Goal: Task Accomplishment & Management: Complete application form

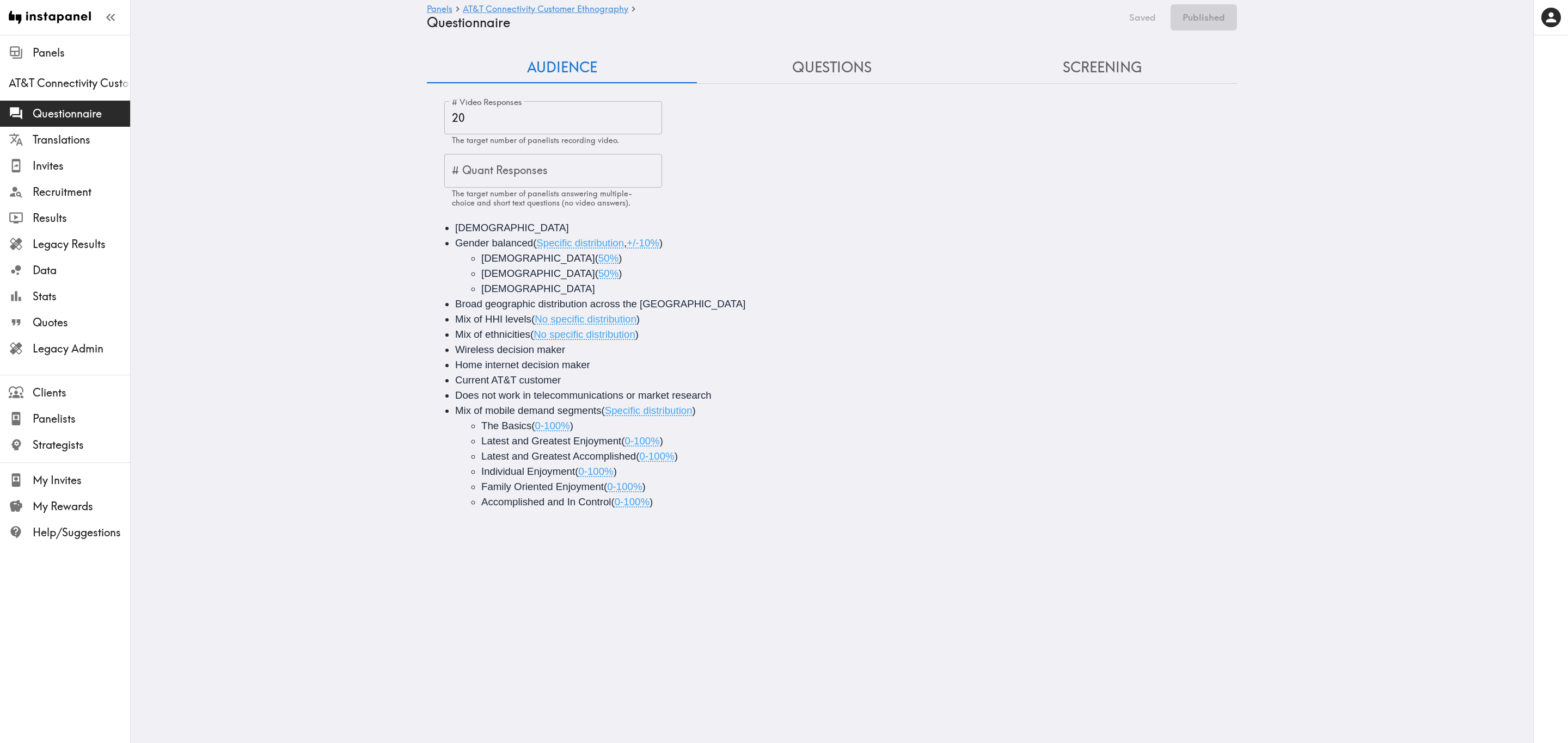
drag, startPoint x: 1120, startPoint y: 67, endPoint x: 1109, endPoint y: 76, distance: 14.2
click at [940, 67] on button "Screening" at bounding box center [1102, 67] width 270 height 31
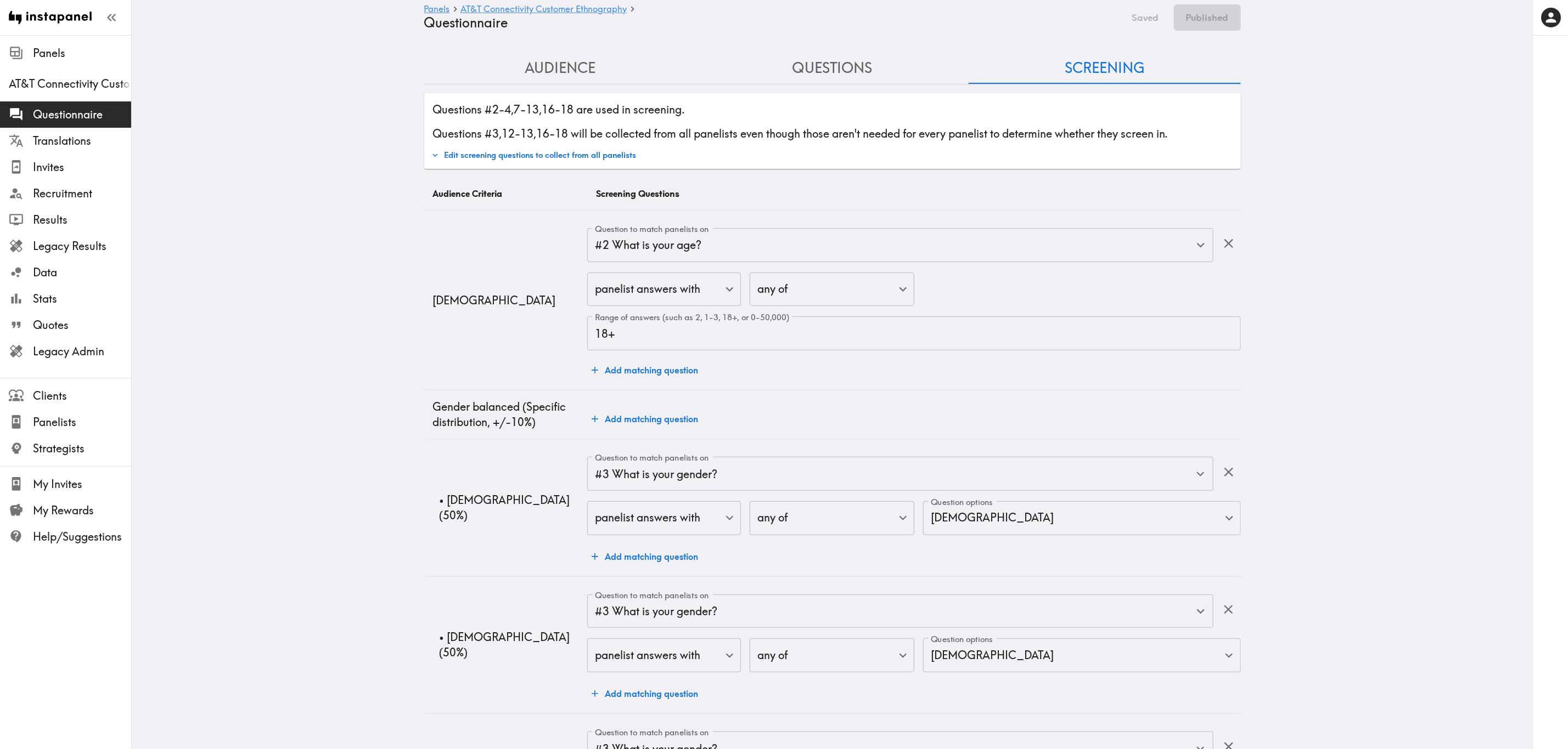
click at [549, 65] on button "Audience" at bounding box center [560, 68] width 272 height 31
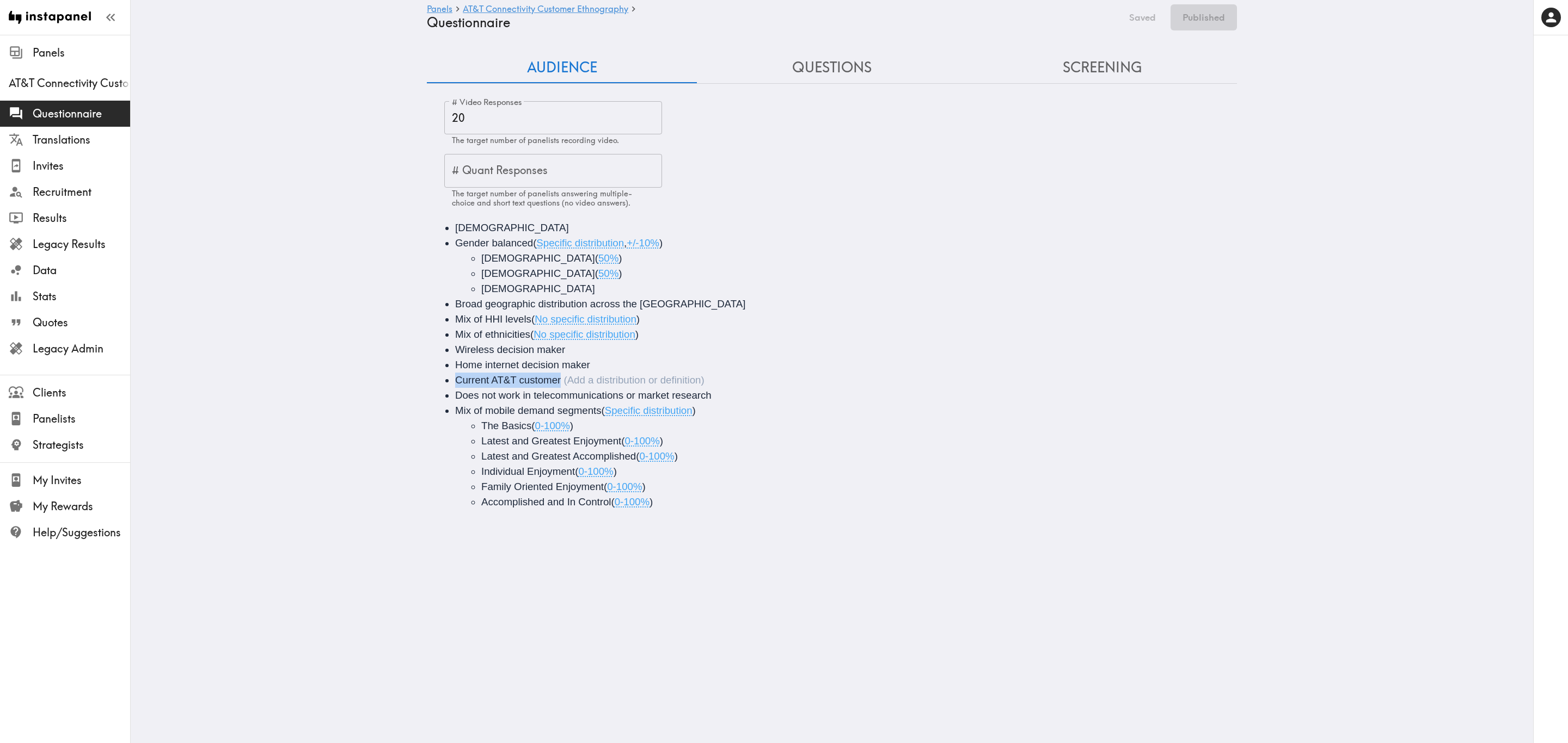
drag, startPoint x: 559, startPoint y: 379, endPoint x: 448, endPoint y: 377, distance: 111.0
click at [455, 377] on li "Current AT&T customer" at bounding box center [847, 380] width 784 height 15
click at [940, 16] on button "Edited" at bounding box center [1142, 18] width 40 height 26
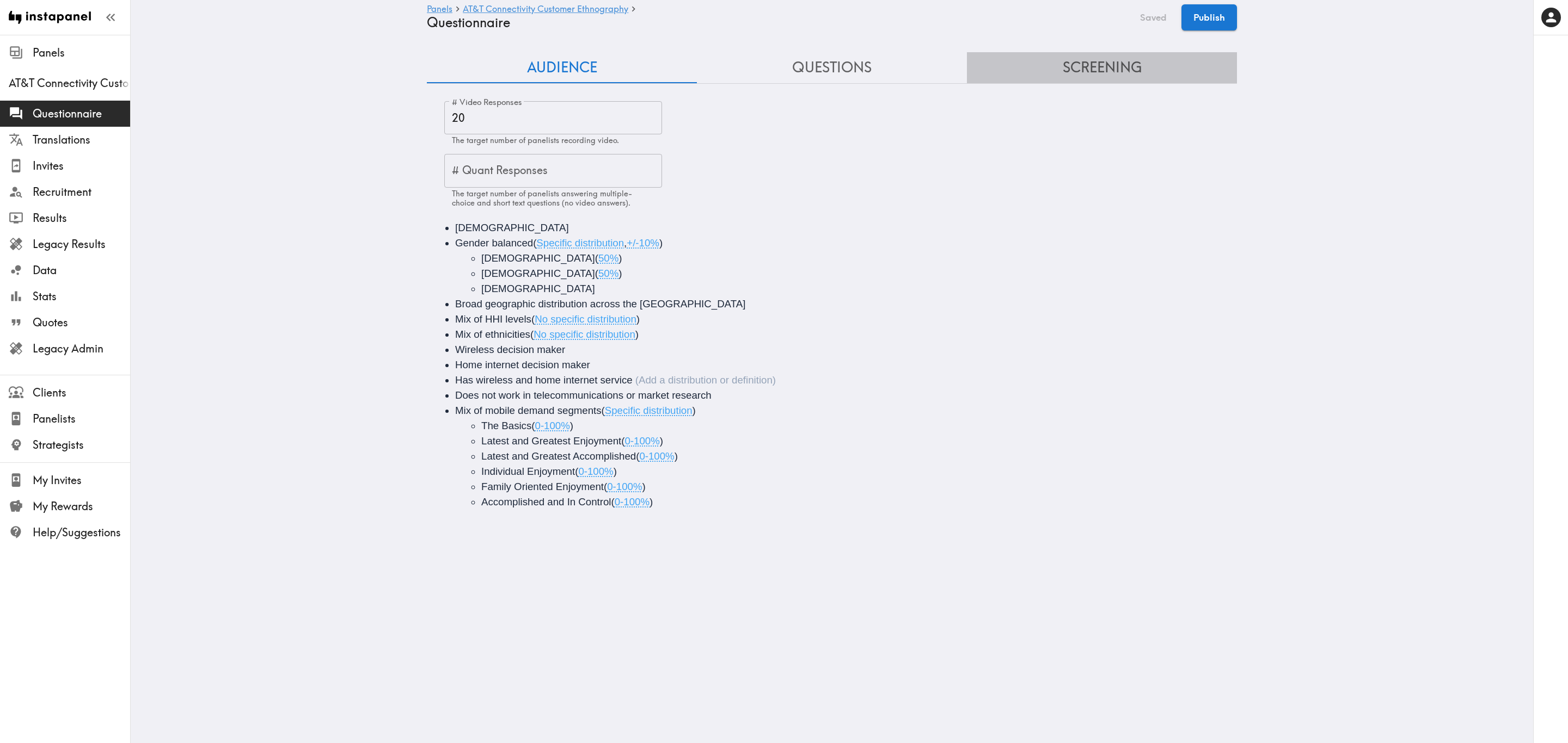
click at [940, 59] on button "Screening" at bounding box center [1102, 67] width 270 height 31
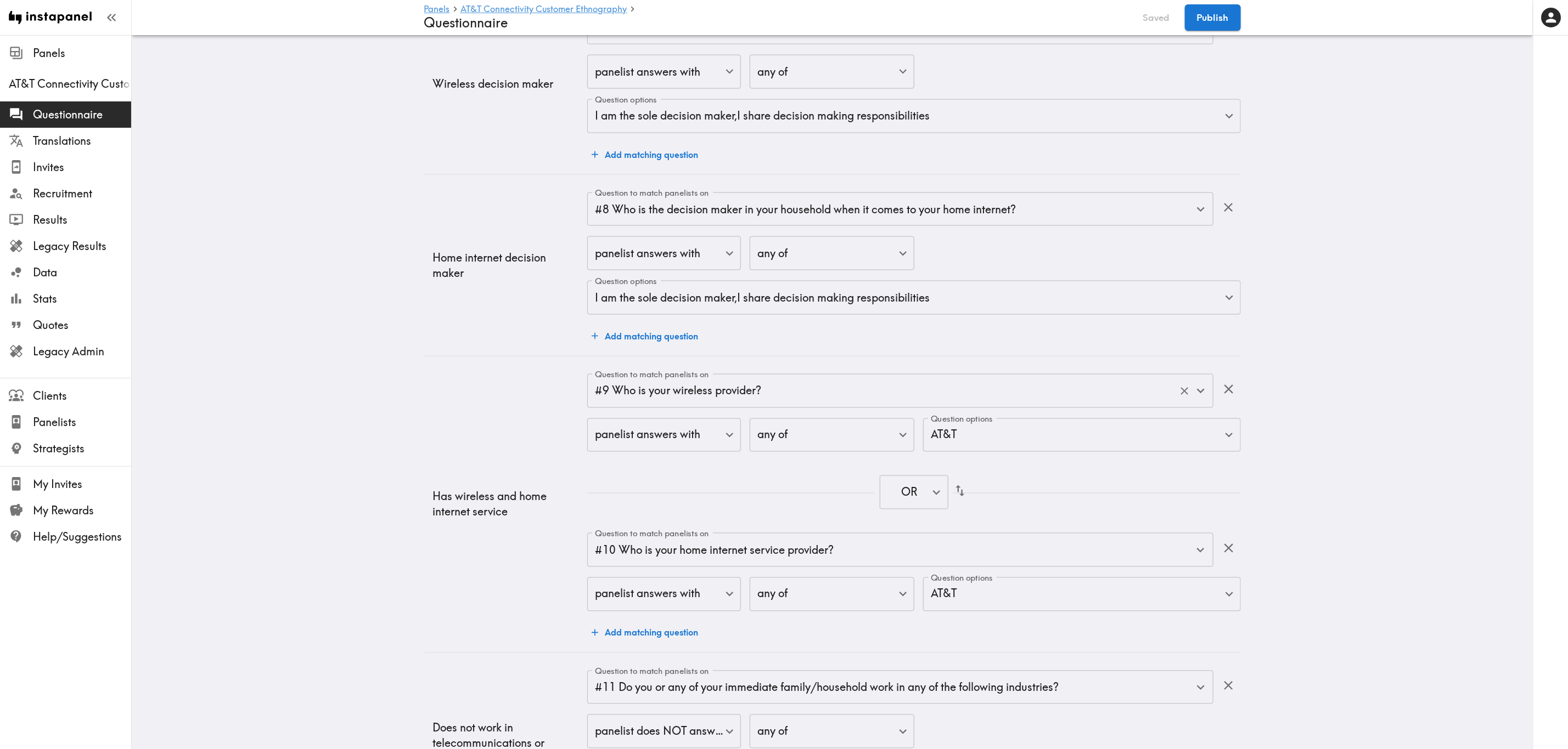
scroll to position [1398, 0]
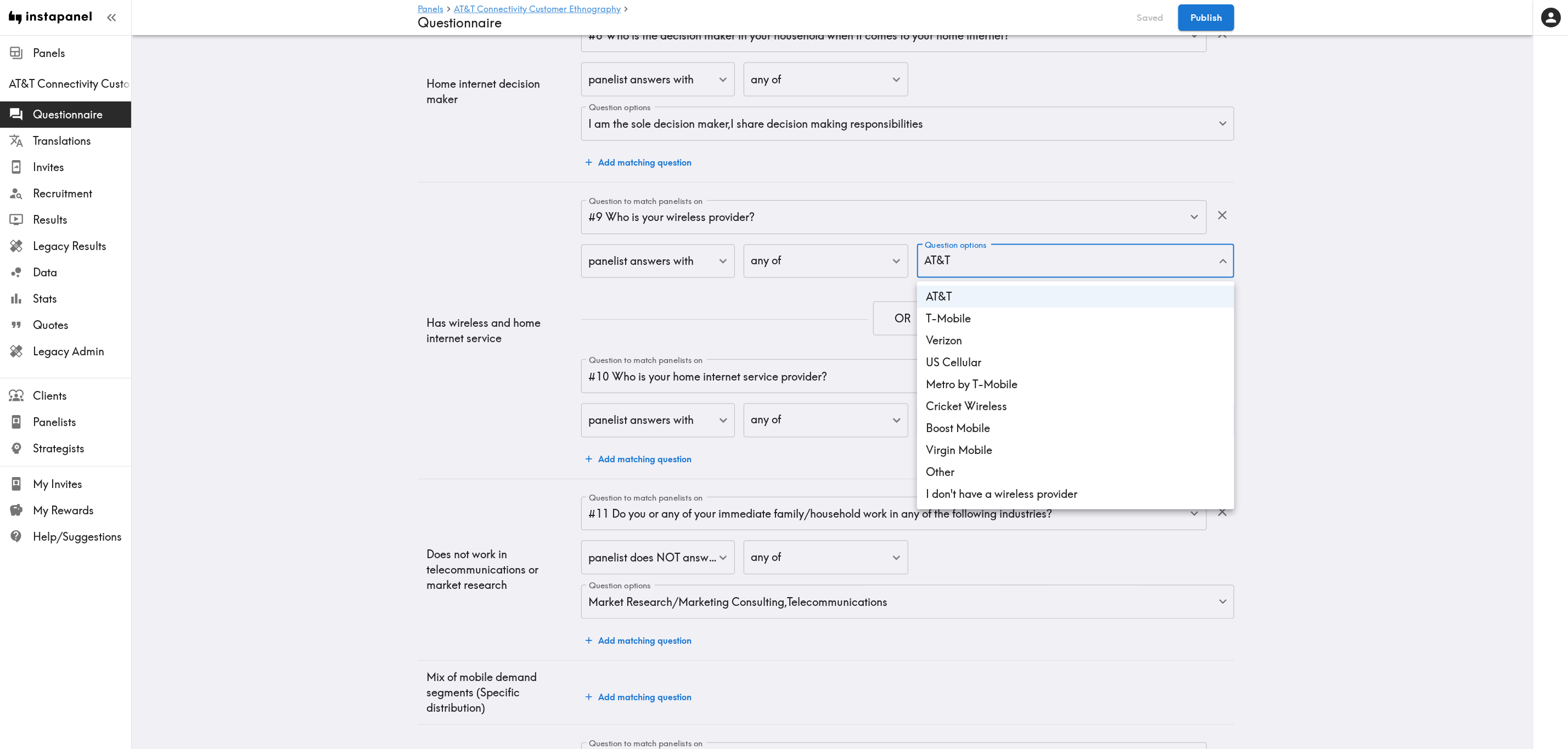
click at [947, 257] on div at bounding box center [790, 374] width 1581 height 749
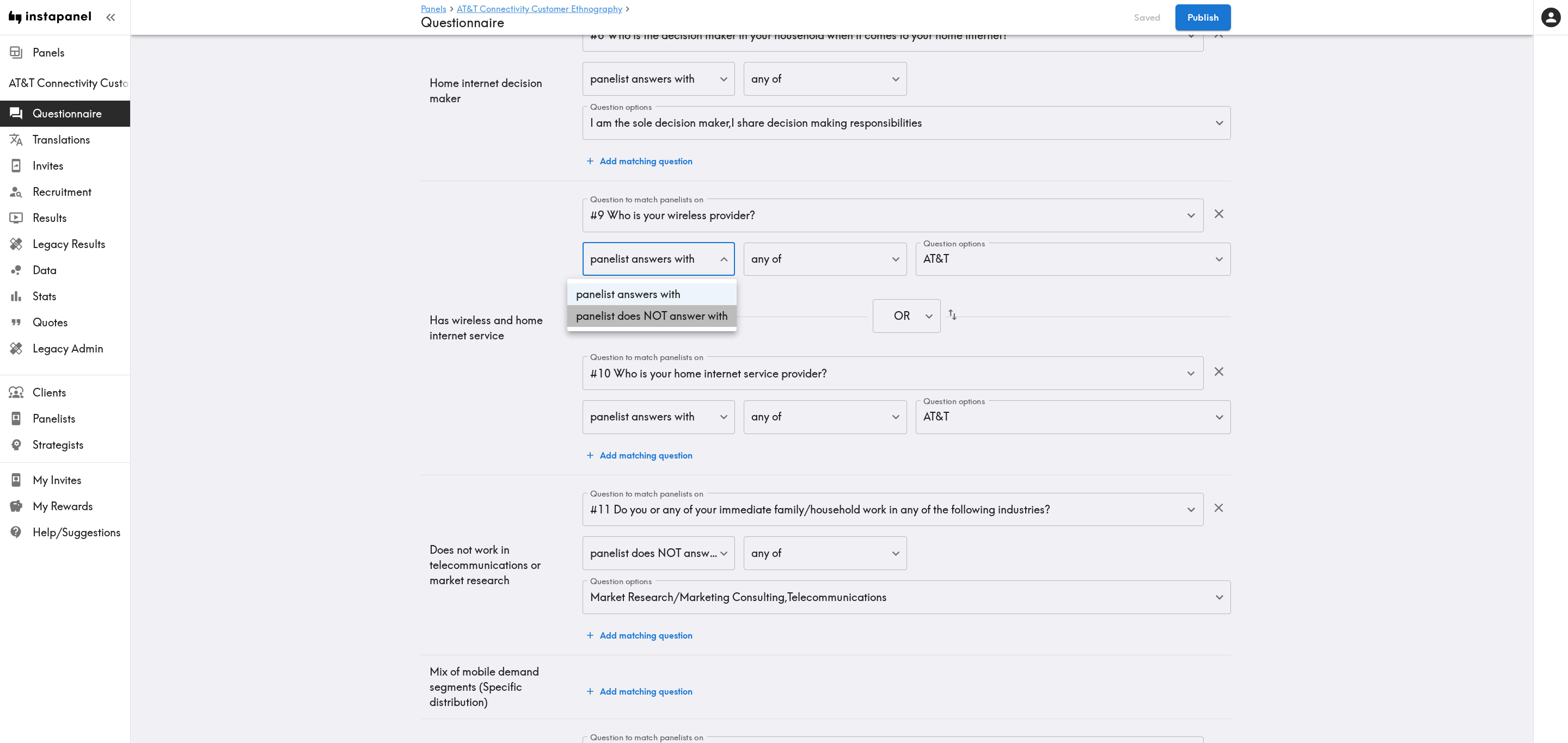
click at [660, 319] on li "panelist does NOT answer with" at bounding box center [651, 316] width 169 height 22
type input "true"
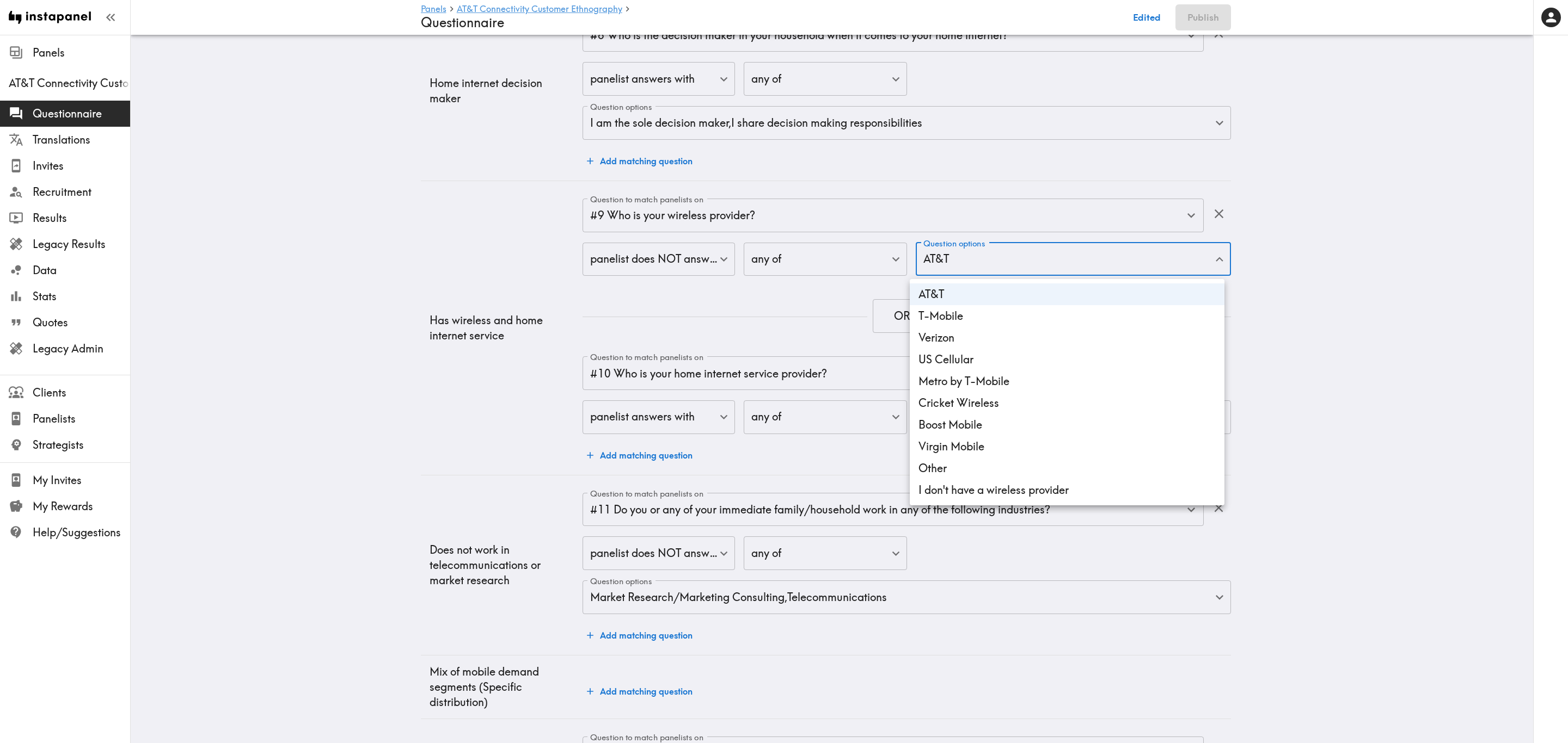
click at [940, 449] on li "I don't have a wireless provider" at bounding box center [1067, 490] width 315 height 22
click at [940, 290] on li "AT&T" at bounding box center [1067, 294] width 315 height 22
type input "8bcabe11-956c-4427-b283-bbcfbffd96c7"
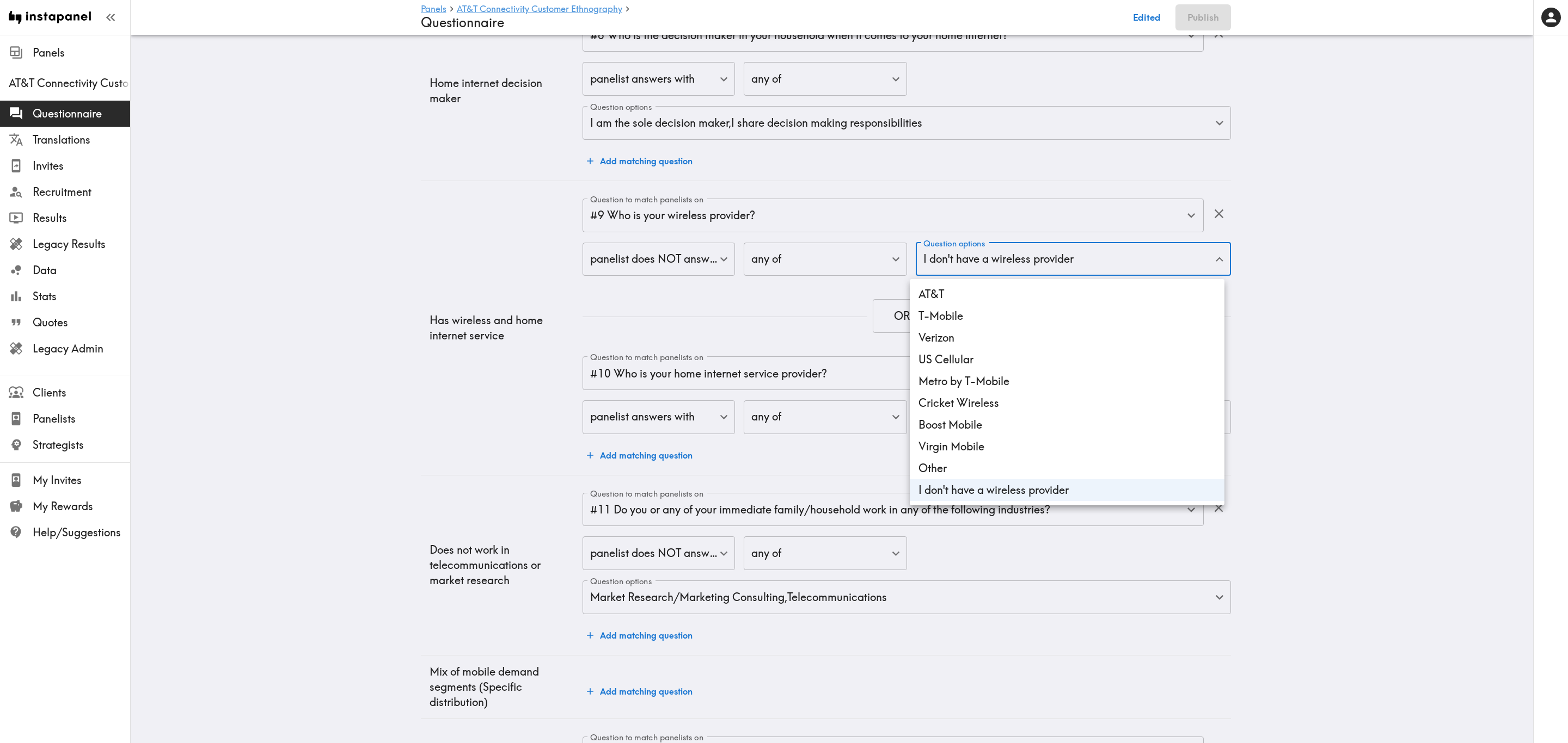
click at [692, 301] on div at bounding box center [784, 371] width 1568 height 743
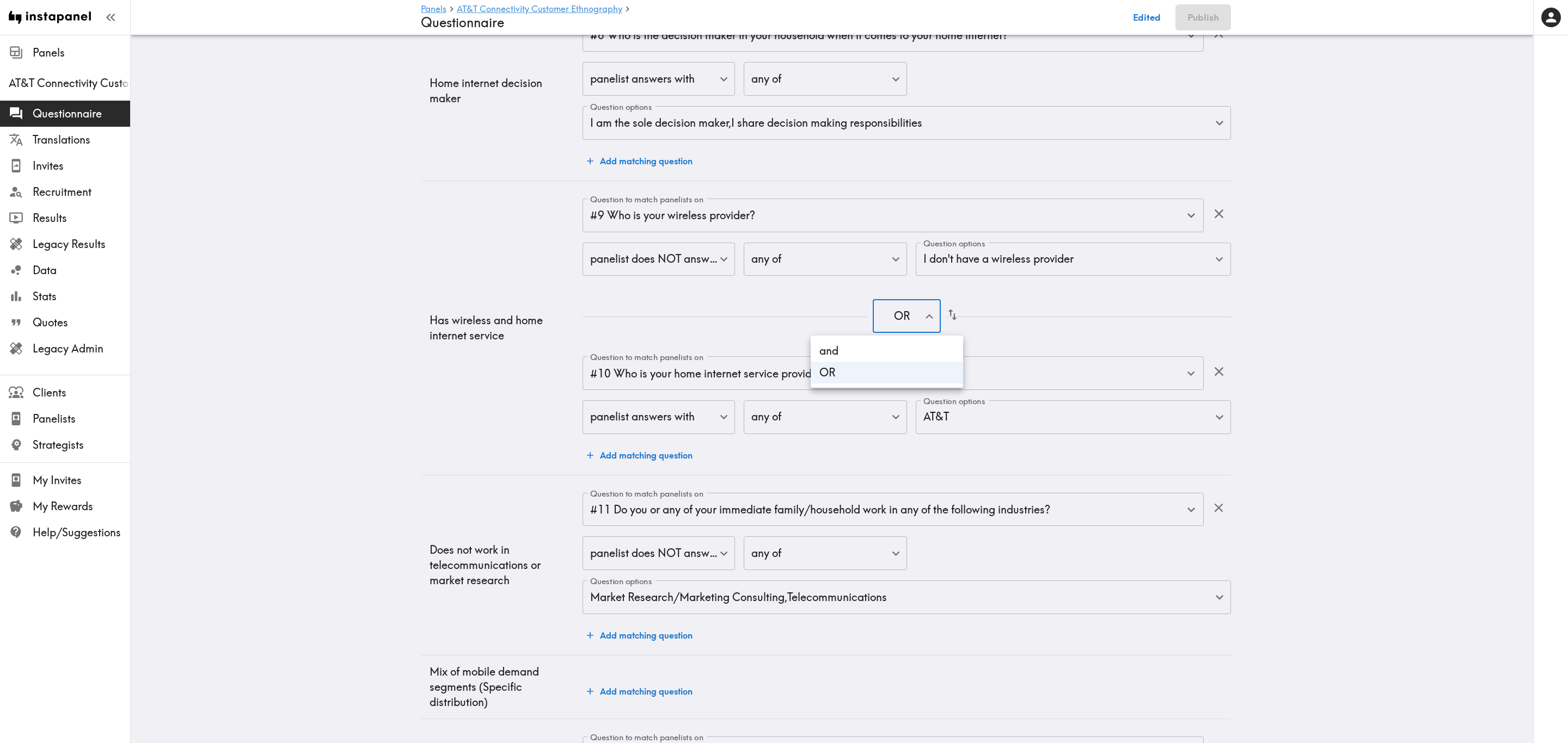
click at [872, 344] on li "and" at bounding box center [886, 351] width 152 height 22
click at [722, 384] on input "#10 Who is your home internet service provider?" at bounding box center [877, 373] width 580 height 24
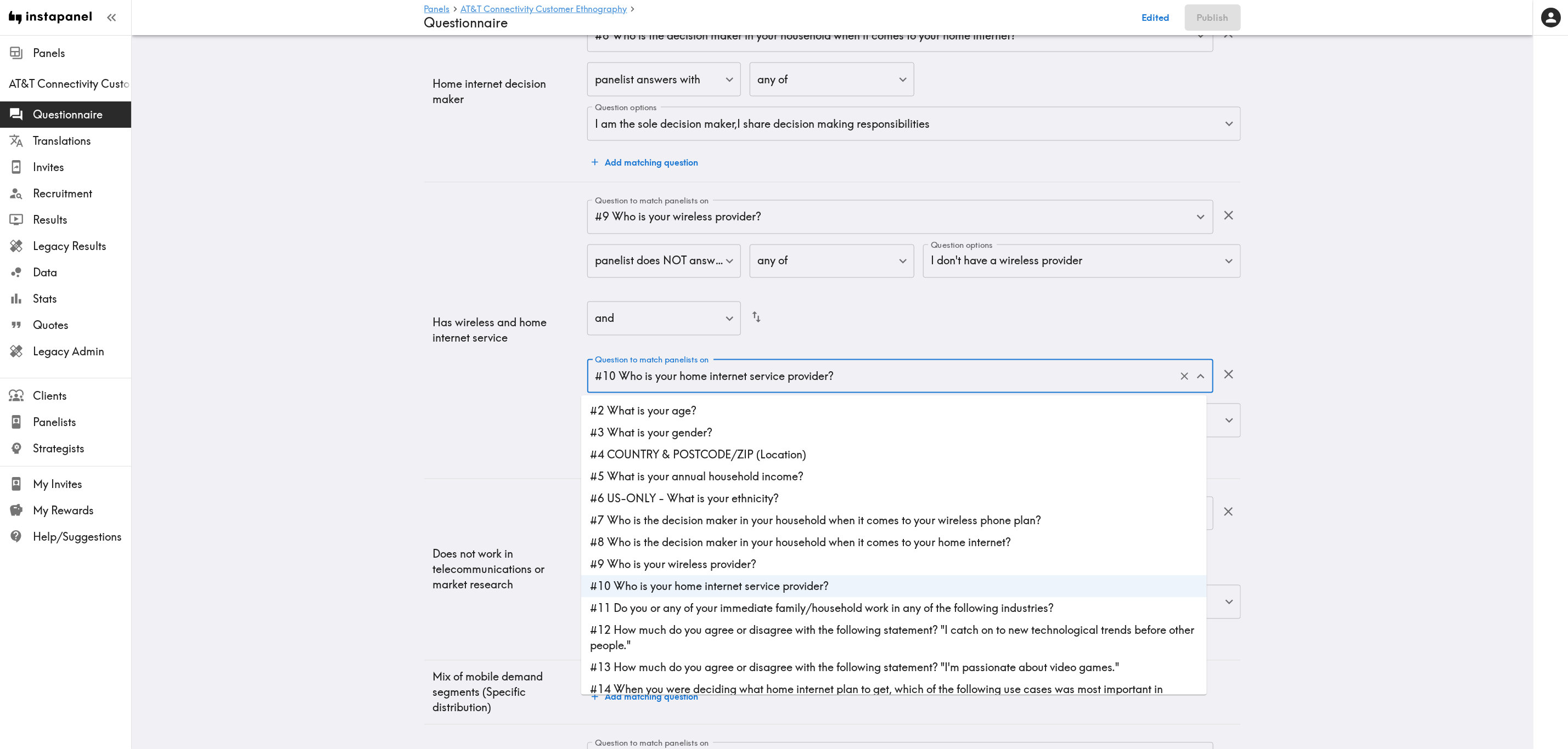
click at [856, 337] on div "and false ​" at bounding box center [913, 320] width 653 height 36
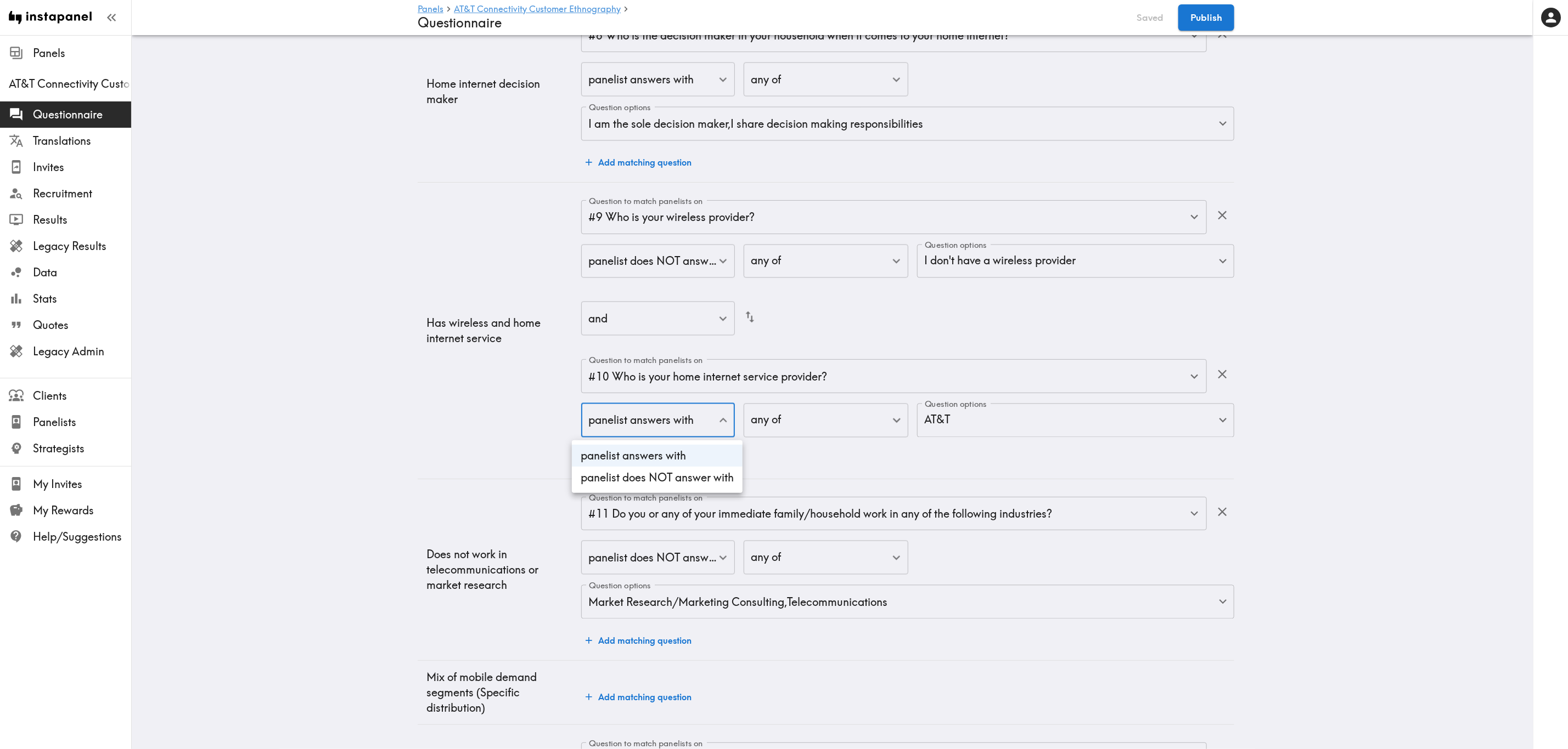
drag, startPoint x: 657, startPoint y: 433, endPoint x: 661, endPoint y: 448, distance: 15.5
click at [667, 452] on li "panelist does NOT answer with" at bounding box center [657, 477] width 171 height 22
type input "true"
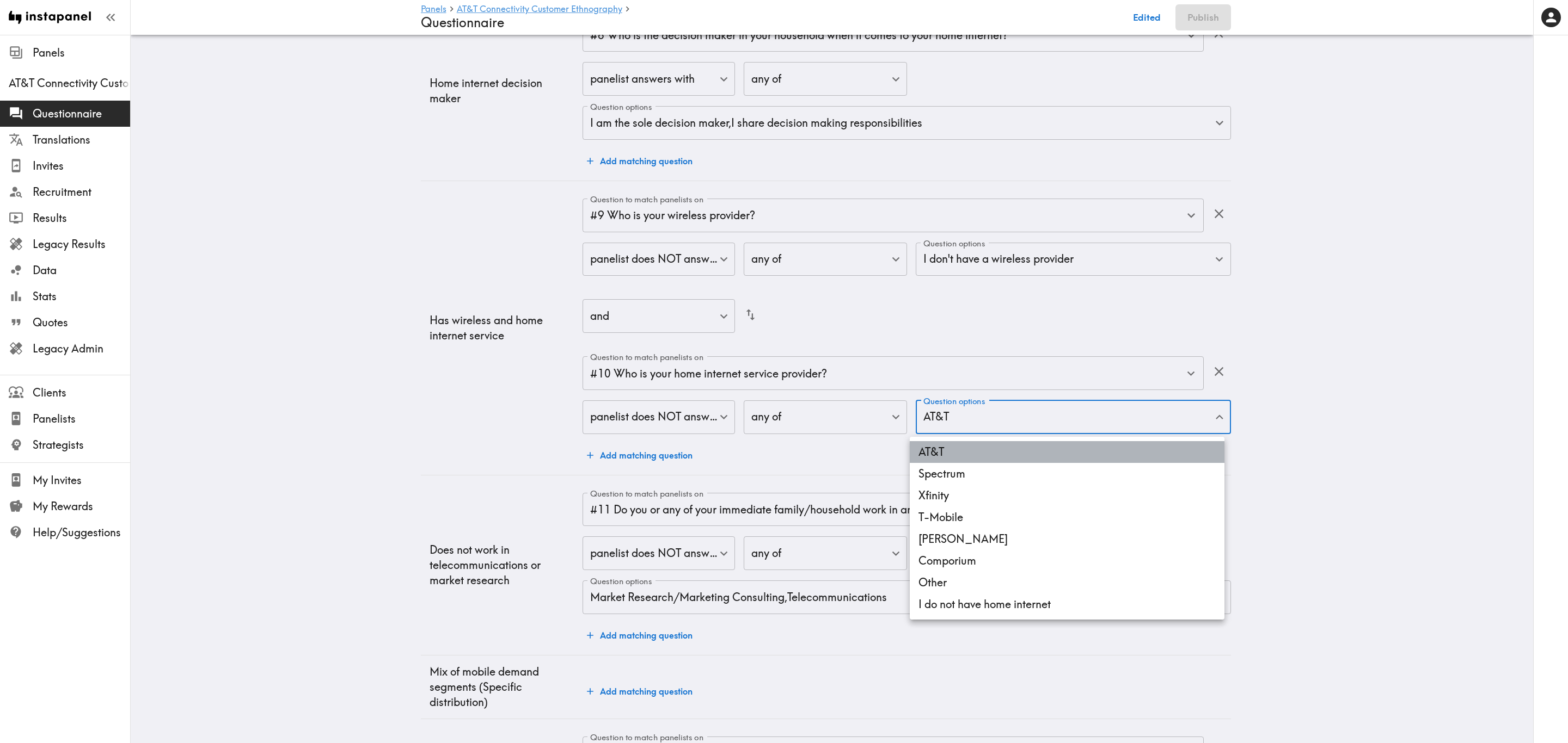
click at [940, 444] on li "AT&T" at bounding box center [1067, 451] width 315 height 22
click at [940, 449] on li "I do not have home internet" at bounding box center [1067, 604] width 315 height 22
type input "f8ed61c9-0d07-4428-9993-a0193efab8ee"
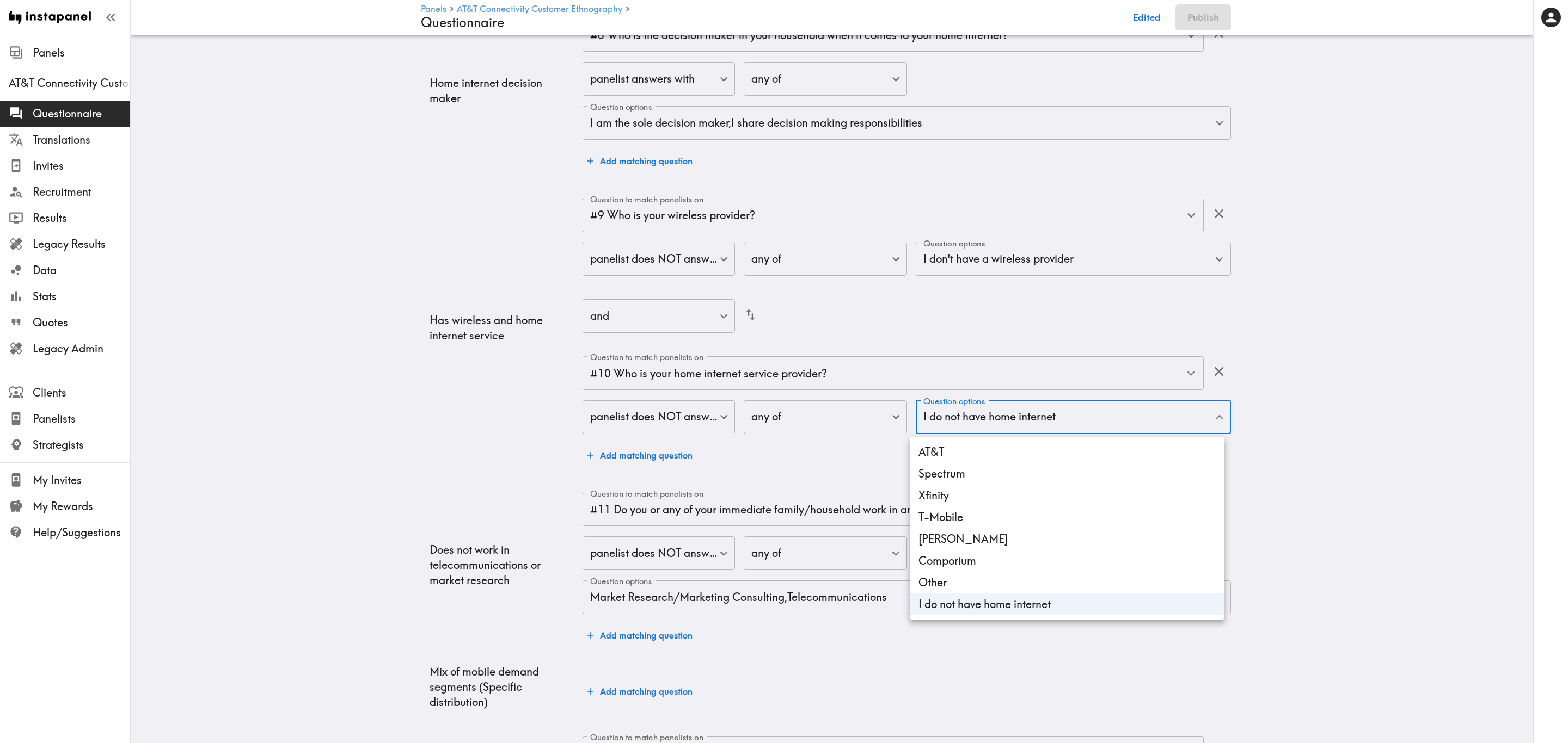
click at [840, 449] on div at bounding box center [784, 371] width 1568 height 743
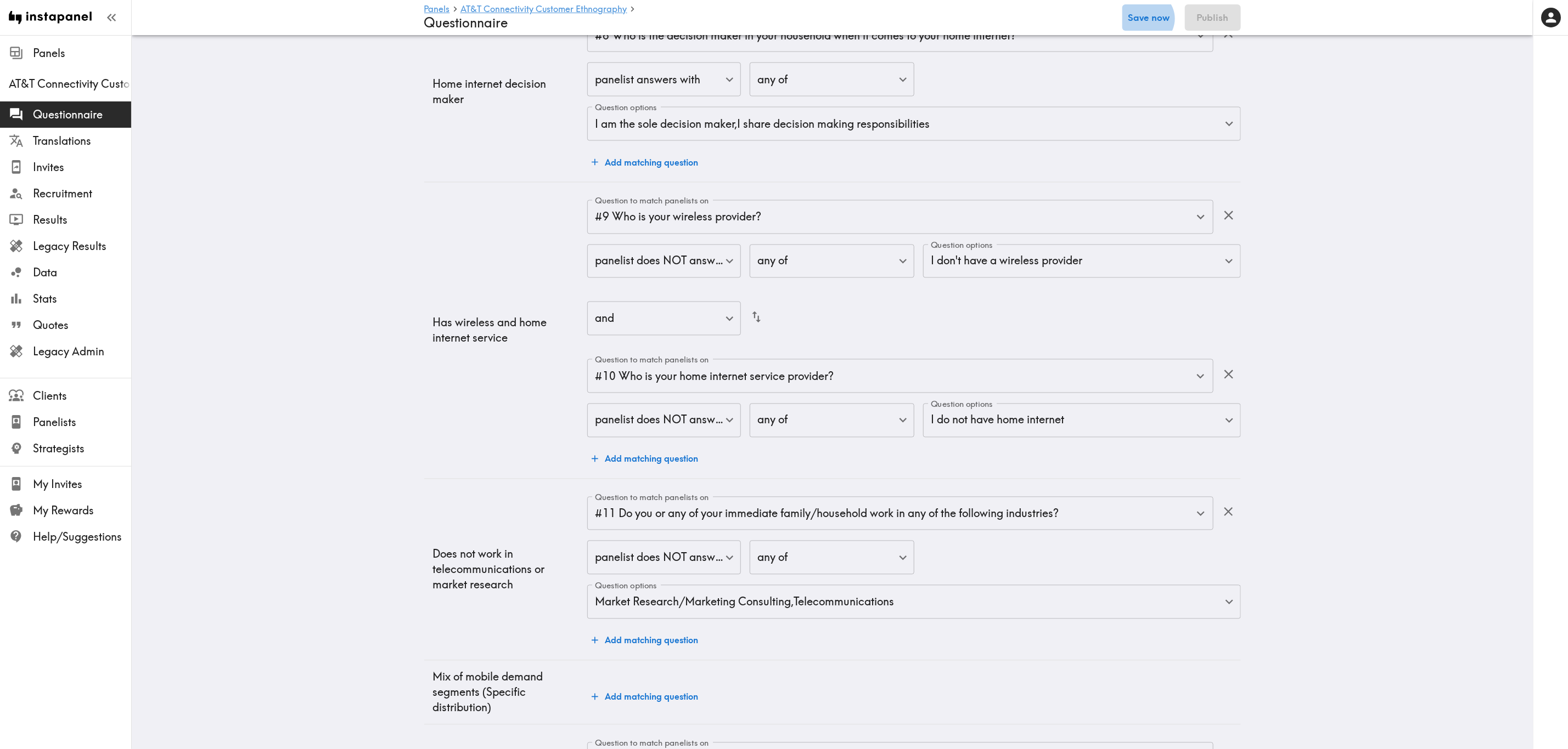
click at [948, 19] on button "Save now" at bounding box center [1148, 18] width 54 height 27
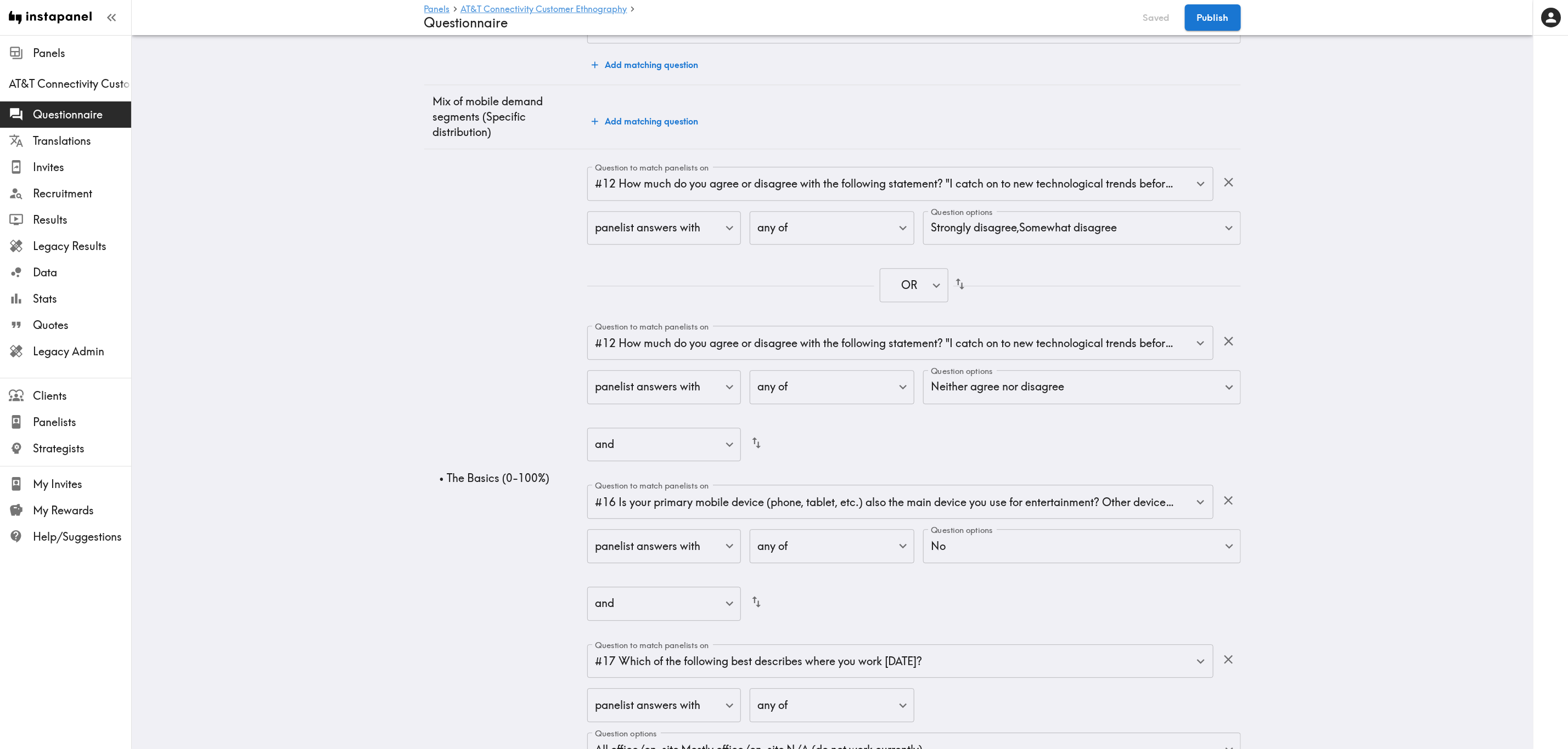
scroll to position [0, 0]
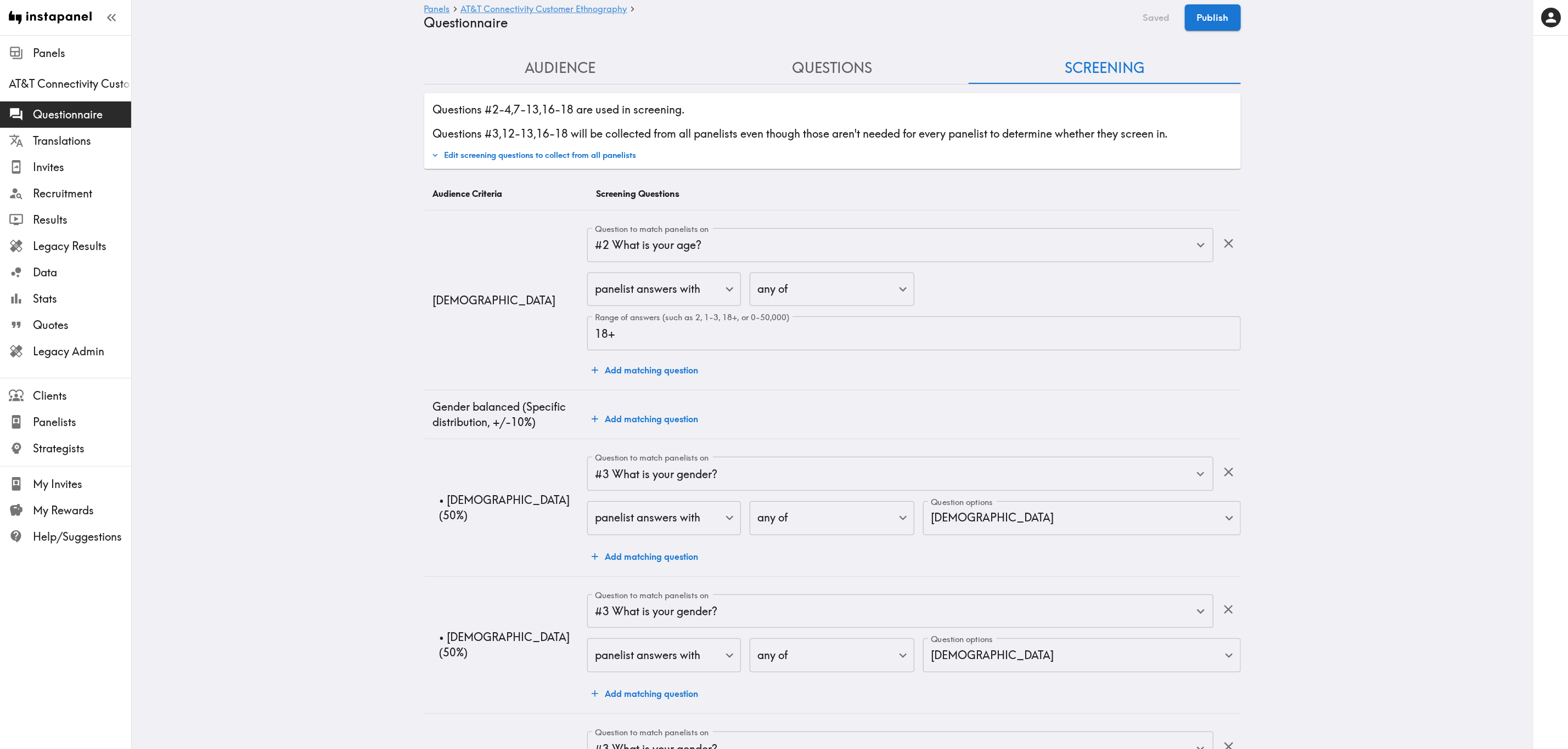
click at [884, 81] on button "Questions" at bounding box center [832, 68] width 272 height 31
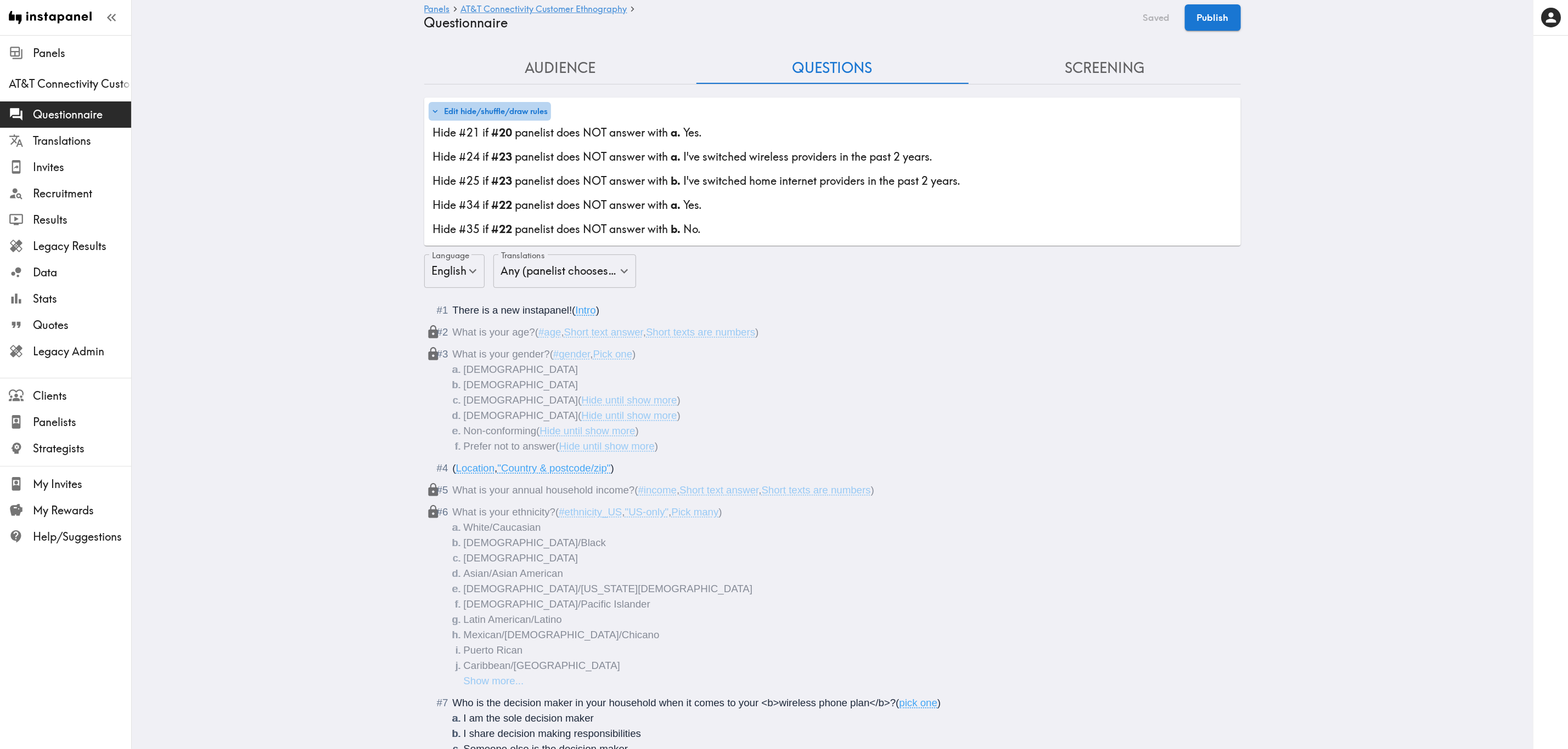
click at [471, 110] on button "Edit hide/shuffle/draw rules" at bounding box center [490, 111] width 122 height 19
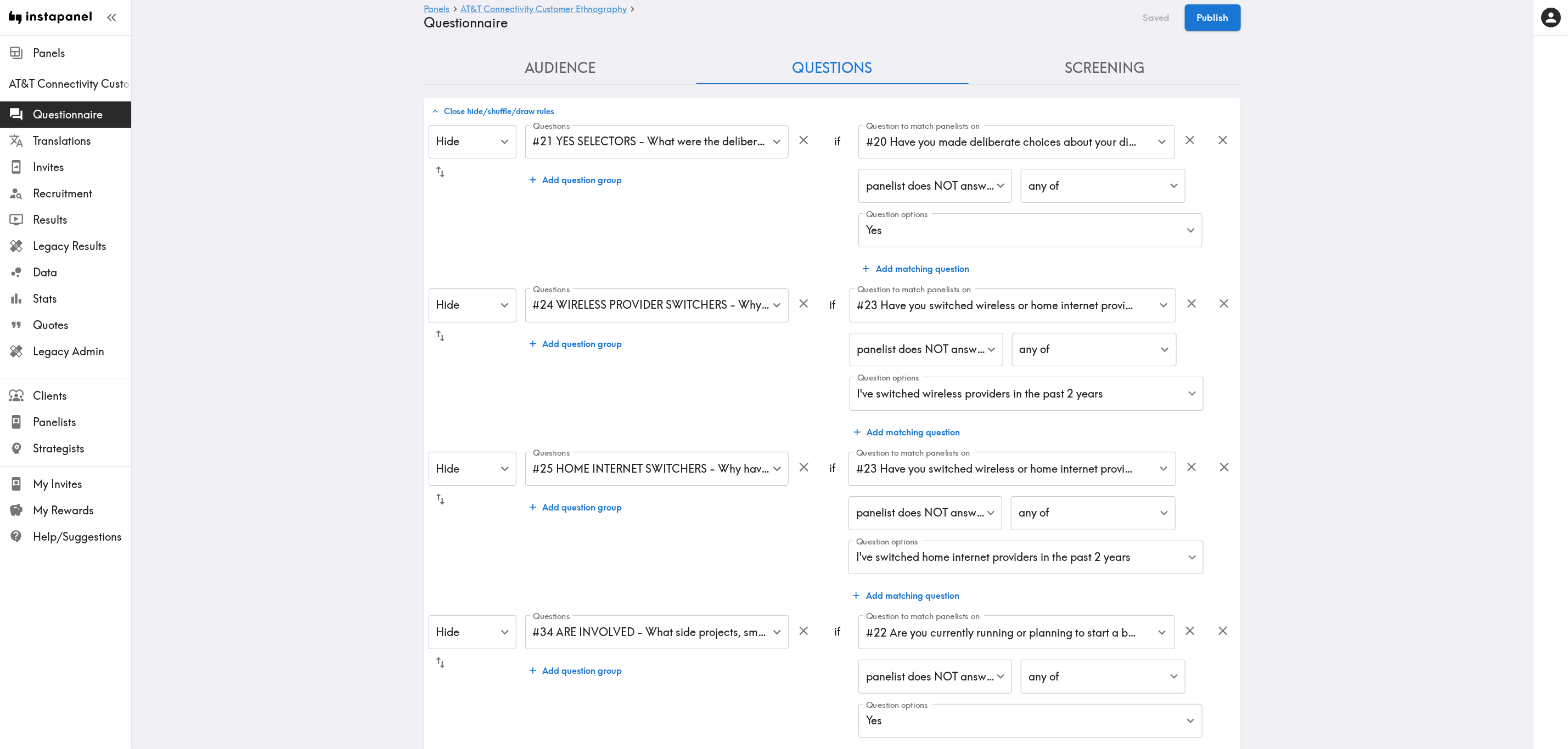
click at [479, 109] on button "Close hide/shuffle/draw rules" at bounding box center [493, 111] width 129 height 19
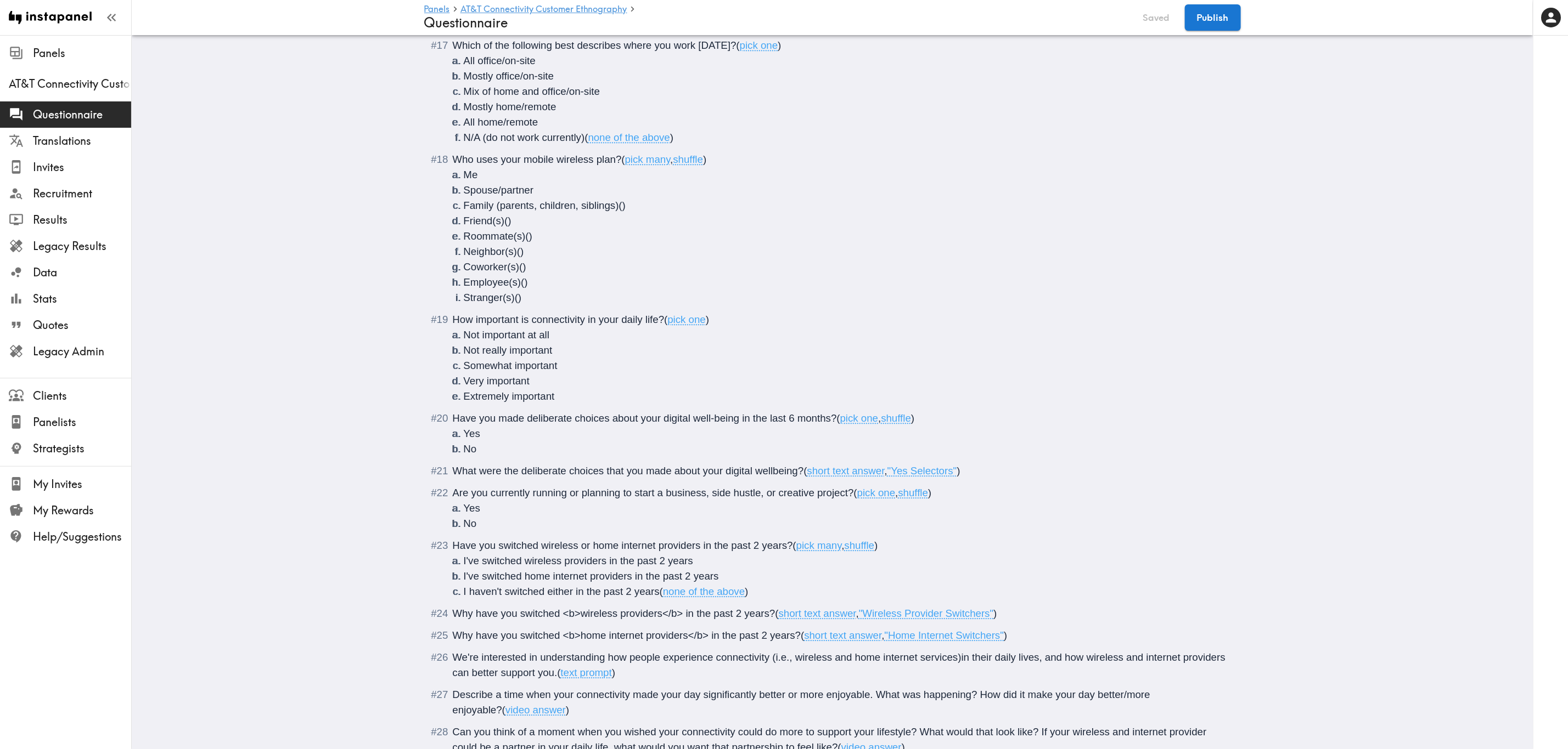
scroll to position [2139, 0]
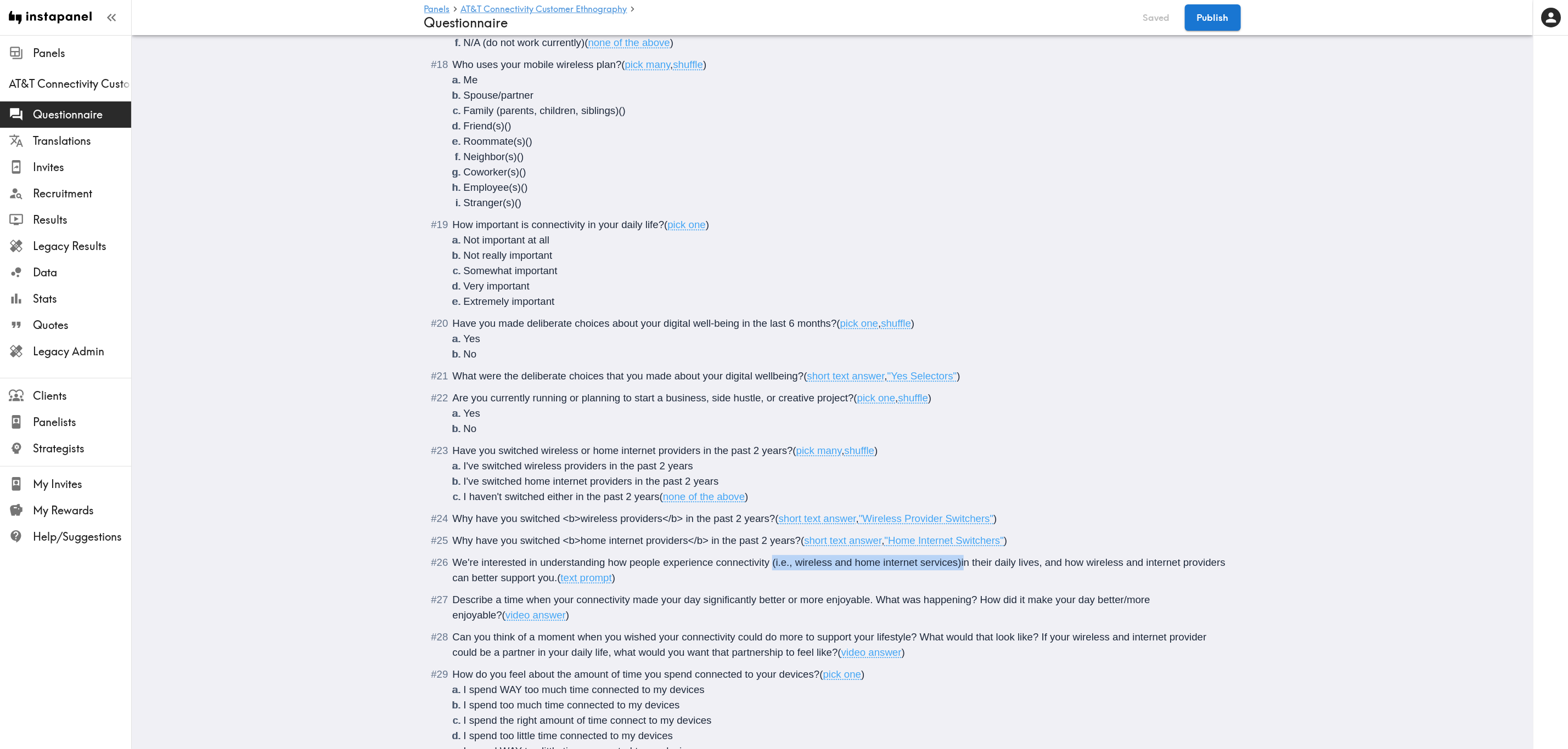
drag, startPoint x: 766, startPoint y: 563, endPoint x: 960, endPoint y: 568, distance: 194.1
click at [948, 452] on span "We're interested in understanding how people experience connectivity (i.e., wir…" at bounding box center [840, 570] width 776 height 27
drag, startPoint x: 955, startPoint y: 565, endPoint x: 767, endPoint y: 565, distance: 188.0
click at [767, 452] on span "We're interested in understanding how people experience connectivity (i.e., wir…" at bounding box center [819, 570] width 734 height 27
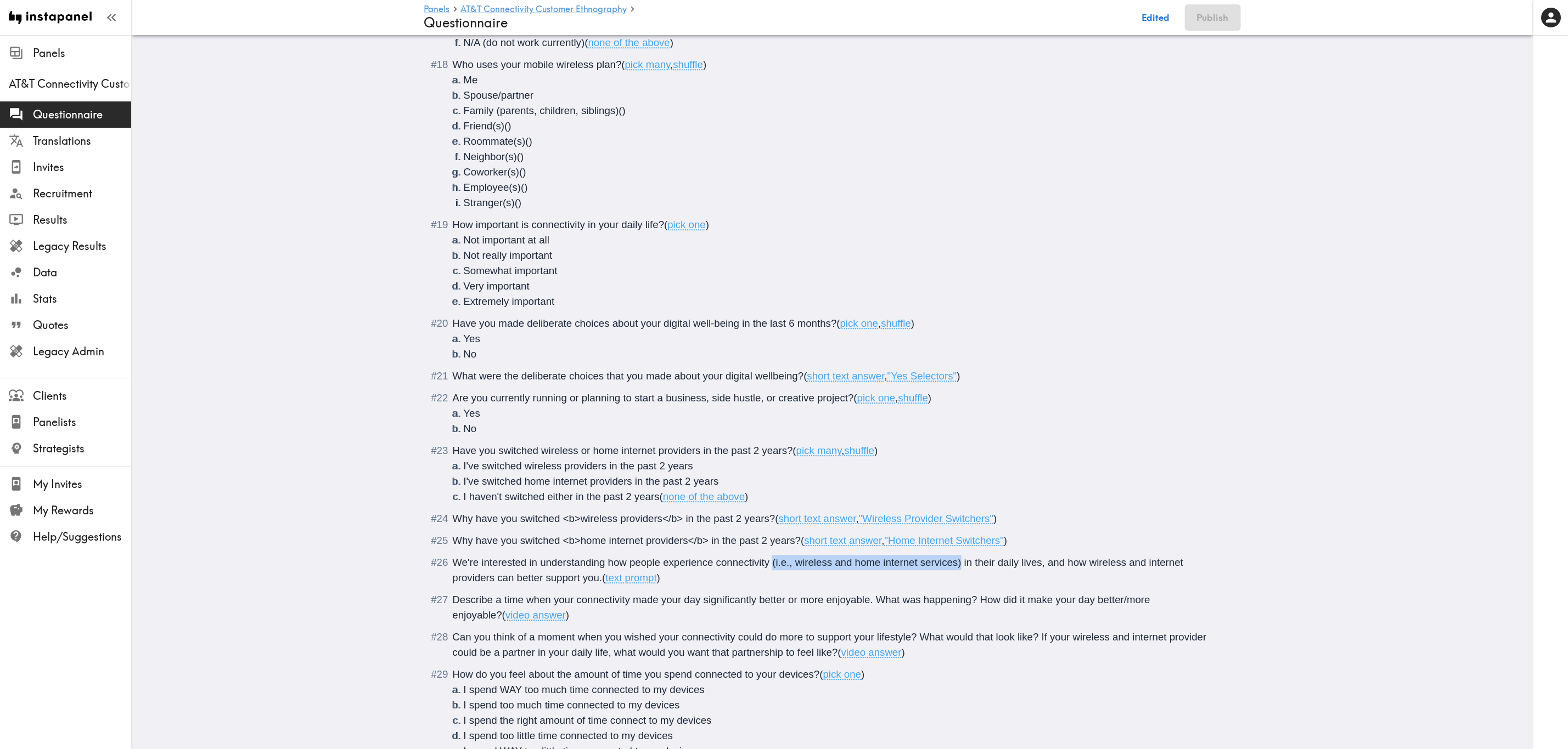
copy span "(i.e., wireless and home internet services)"
click at [626, 452] on span "Describe a time when your connectivity made your day significantly better or mo…" at bounding box center [803, 607] width 701 height 27
click at [736, 452] on span "Can you think of a moment when you wished your connectivity could do more to su…" at bounding box center [831, 644] width 757 height 27
click at [733, 452] on span "Can you think of a moment when you wished your connectivity could do more to su…" at bounding box center [831, 644] width 757 height 27
click at [581, 224] on span "How important is connectivity in your daily life?" at bounding box center [558, 224] width 212 height 11
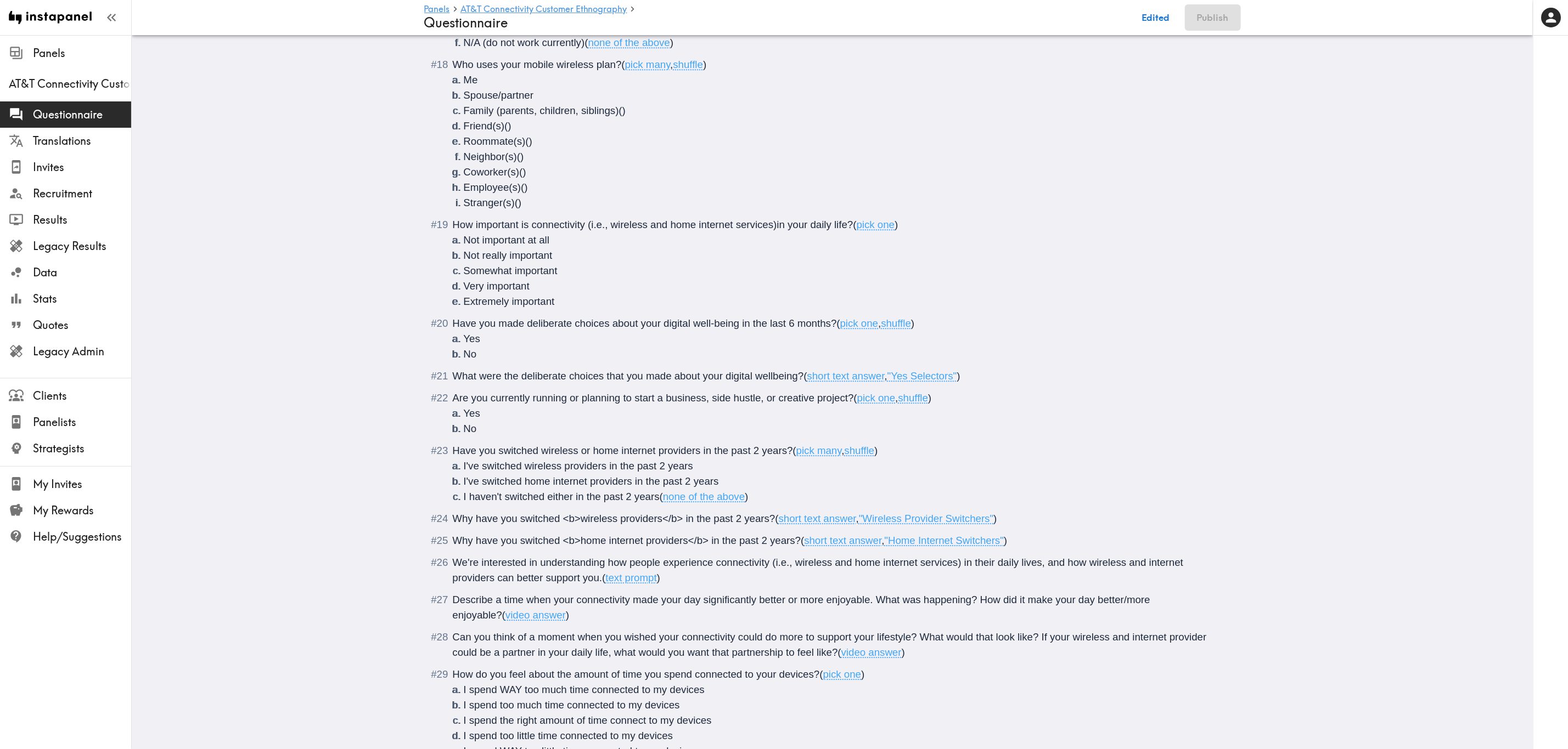
click at [585, 224] on span "How important is connectivity (i.e., wireless and home internet services)in you…" at bounding box center [653, 224] width 400 height 11
click at [779, 226] on span "How important is connectivity (<i>i.e., wireless and home internet services)in …" at bounding box center [660, 224] width 415 height 11
drag, startPoint x: 803, startPoint y: 223, endPoint x: 582, endPoint y: 217, distance: 221.1
click at [582, 217] on div "How important is connectivity (<i>i.e., wireless and home internet services</i>…" at bounding box center [840, 263] width 775 height 92
copy span "(<i>i.e., wireless and home internet services</i>)"
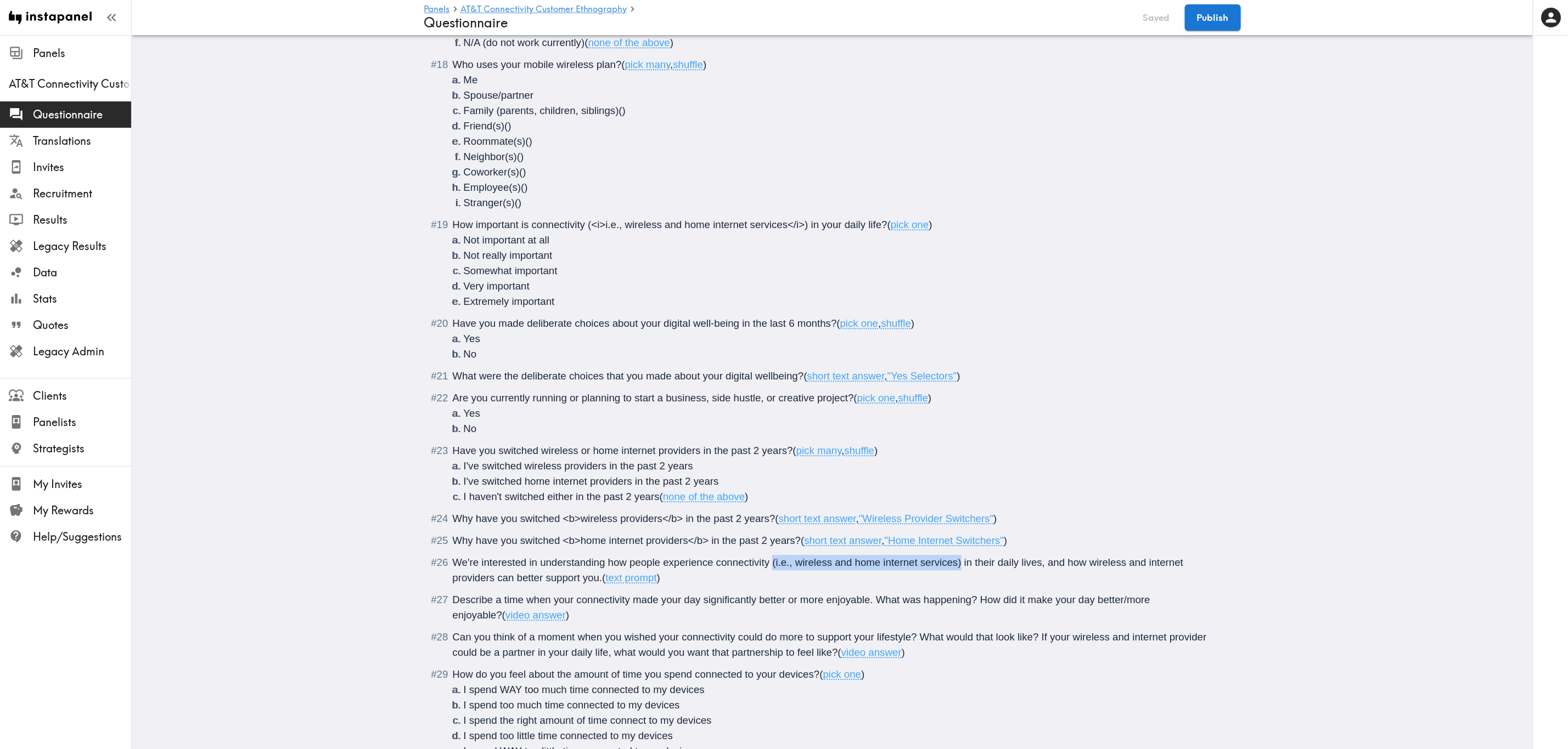
drag, startPoint x: 766, startPoint y: 566, endPoint x: 957, endPoint y: 569, distance: 191.0
click at [948, 452] on div "We're interested in understanding how people experience connectivity (i.e., wir…" at bounding box center [840, 571] width 775 height 31
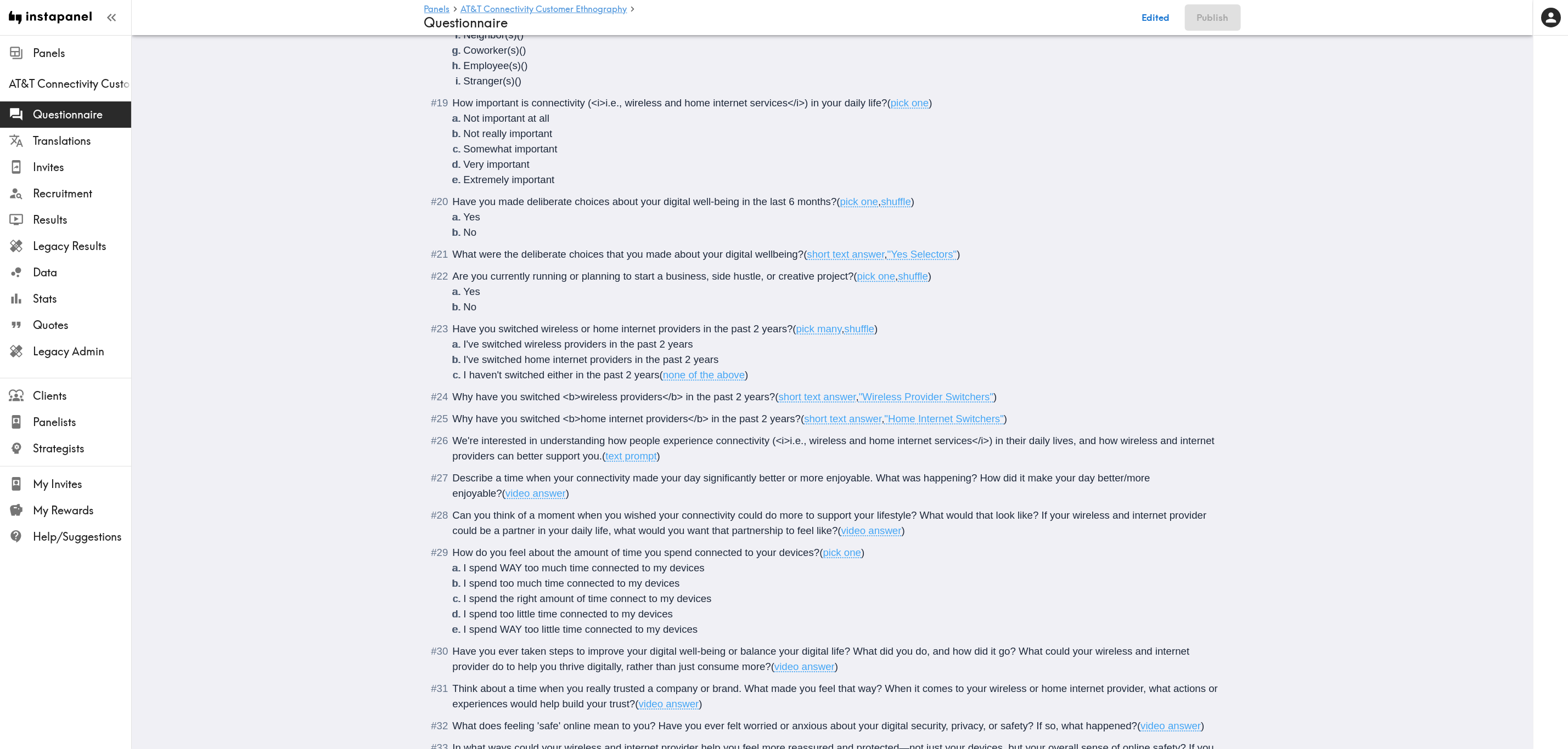
scroll to position [2303, 0]
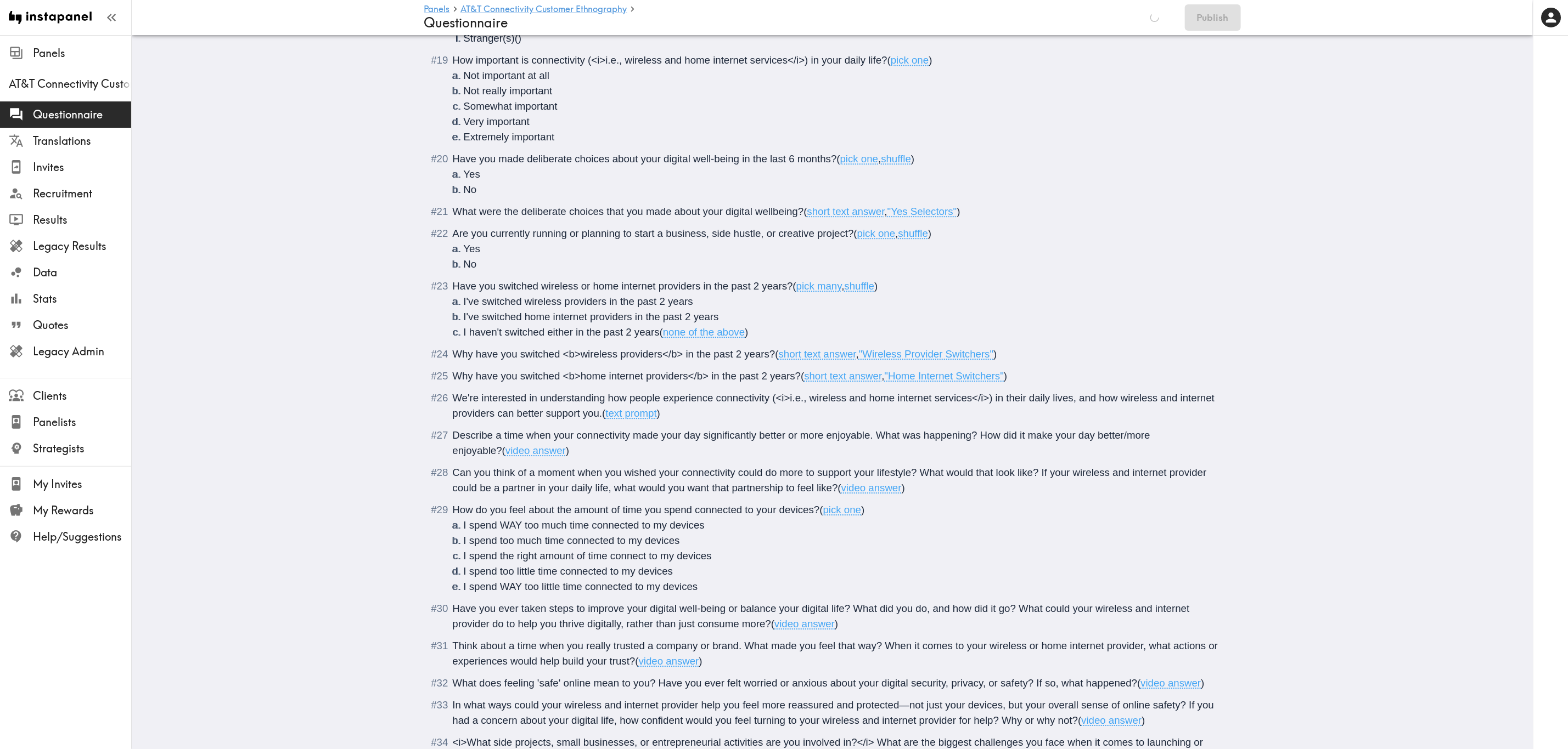
click at [627, 435] on span "Describe a time when your connectivity made your day significantly better or mo…" at bounding box center [803, 443] width 701 height 27
click at [733, 452] on span "Can you think of a moment when you wished your connectivity could do more to su…" at bounding box center [831, 480] width 757 height 27
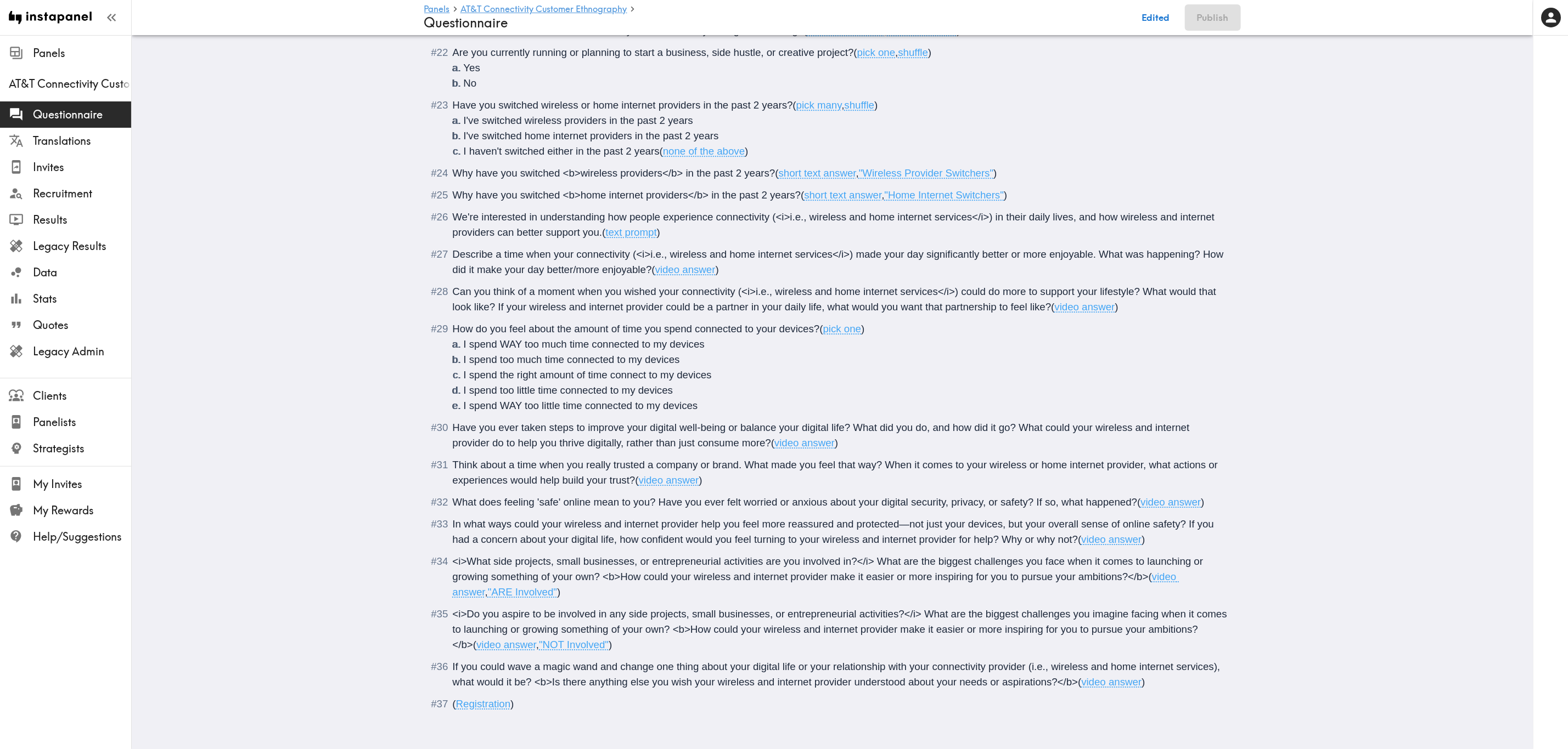
scroll to position [2497, 0]
click at [948, 452] on span "If you could wave a magic wand and change one thing about your digital life or …" at bounding box center [838, 674] width 771 height 27
click at [483, 452] on span "If you could wave a magic wand and change one thing about your digital life or …" at bounding box center [822, 674] width 738 height 27
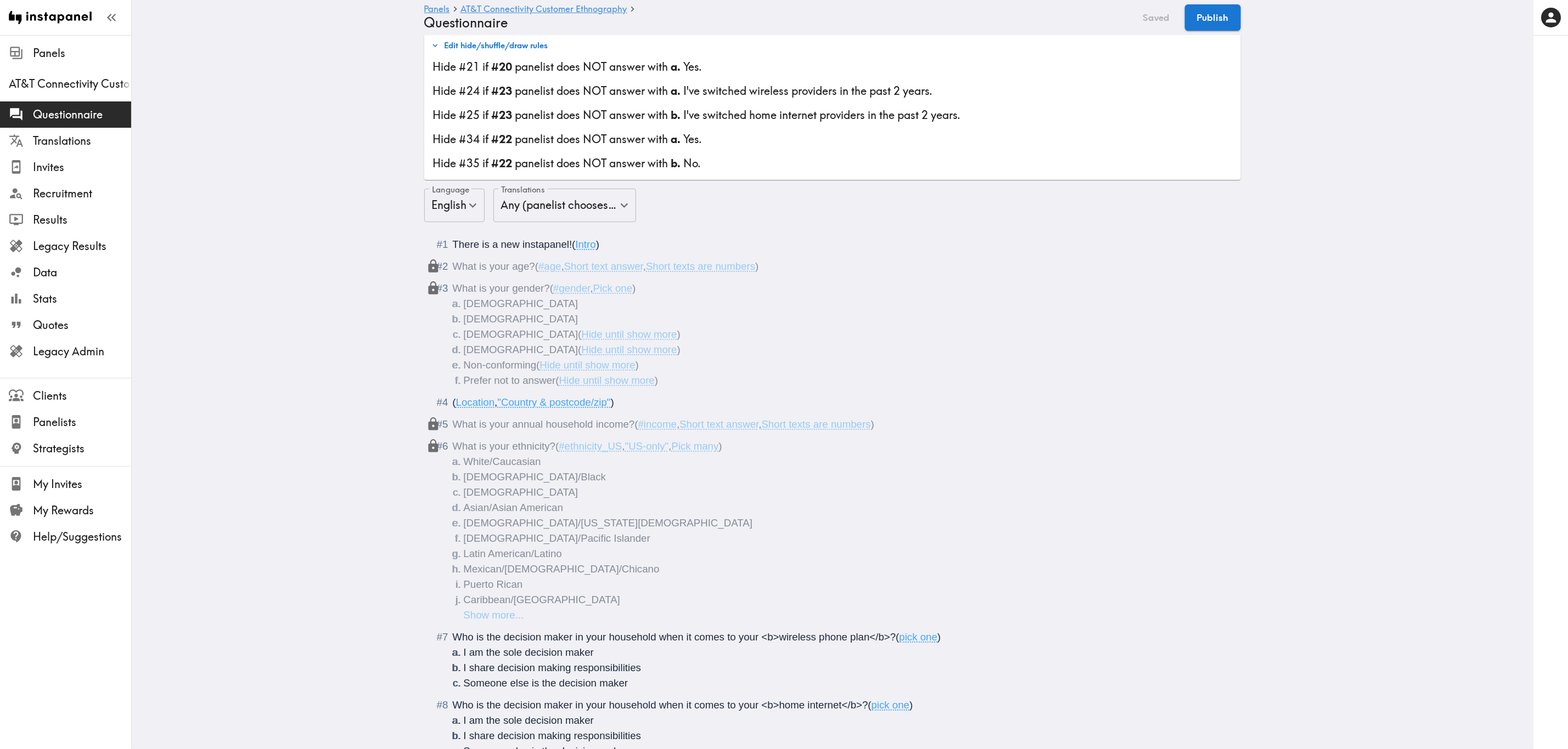
scroll to position [0, 0]
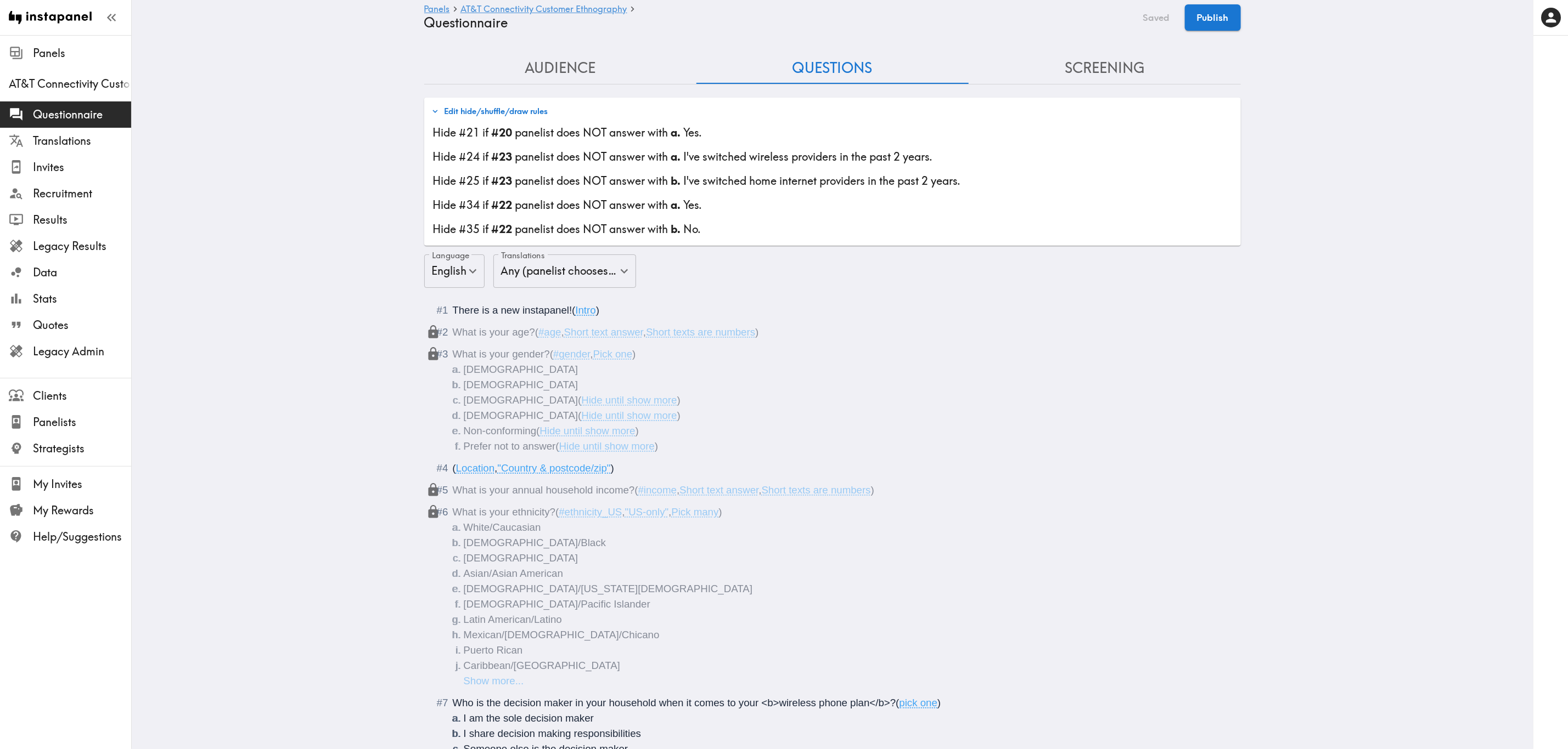
click at [948, 69] on button "Screening" at bounding box center [1105, 68] width 272 height 31
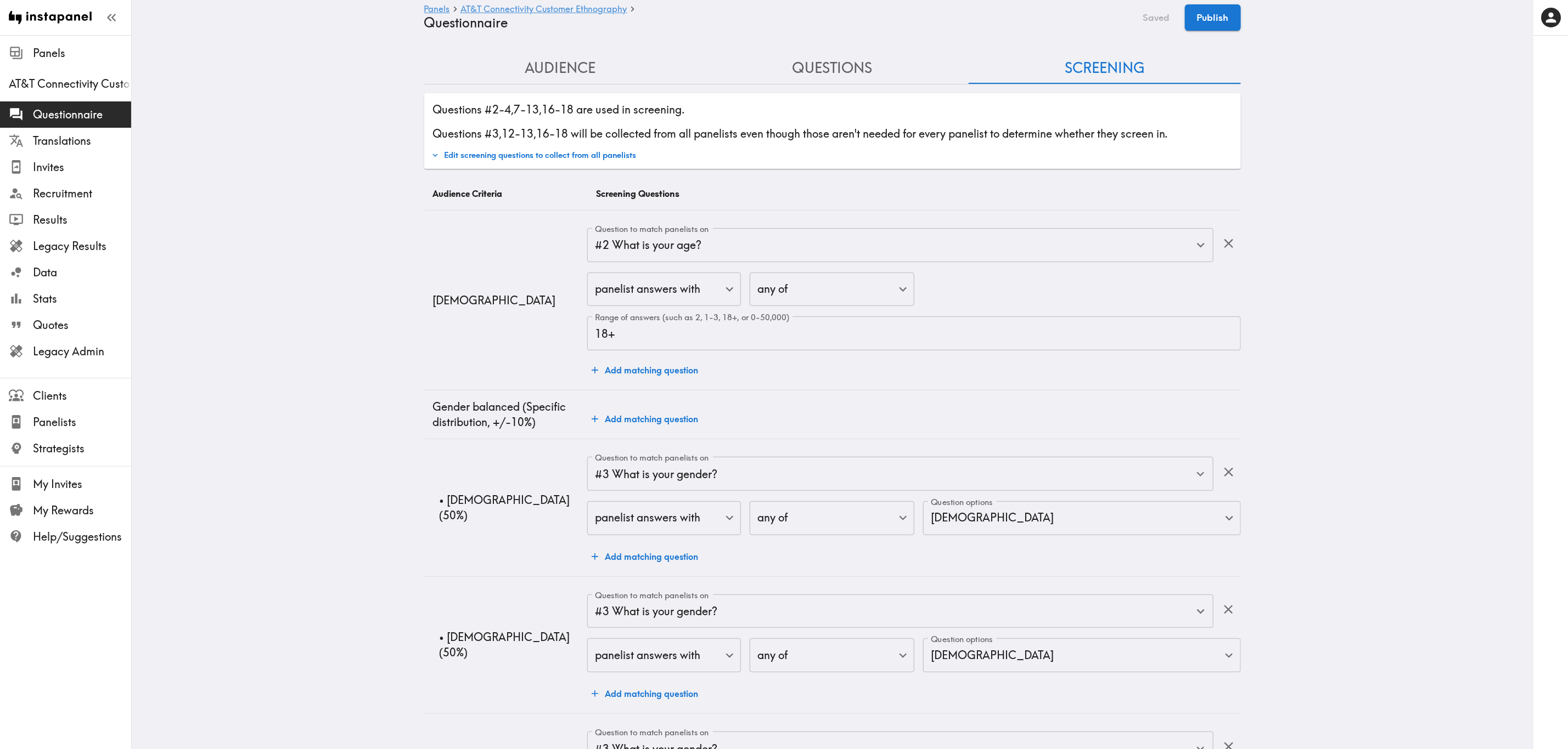
click at [527, 152] on button "Edit screening questions to collect from all panelists" at bounding box center [534, 155] width 210 height 19
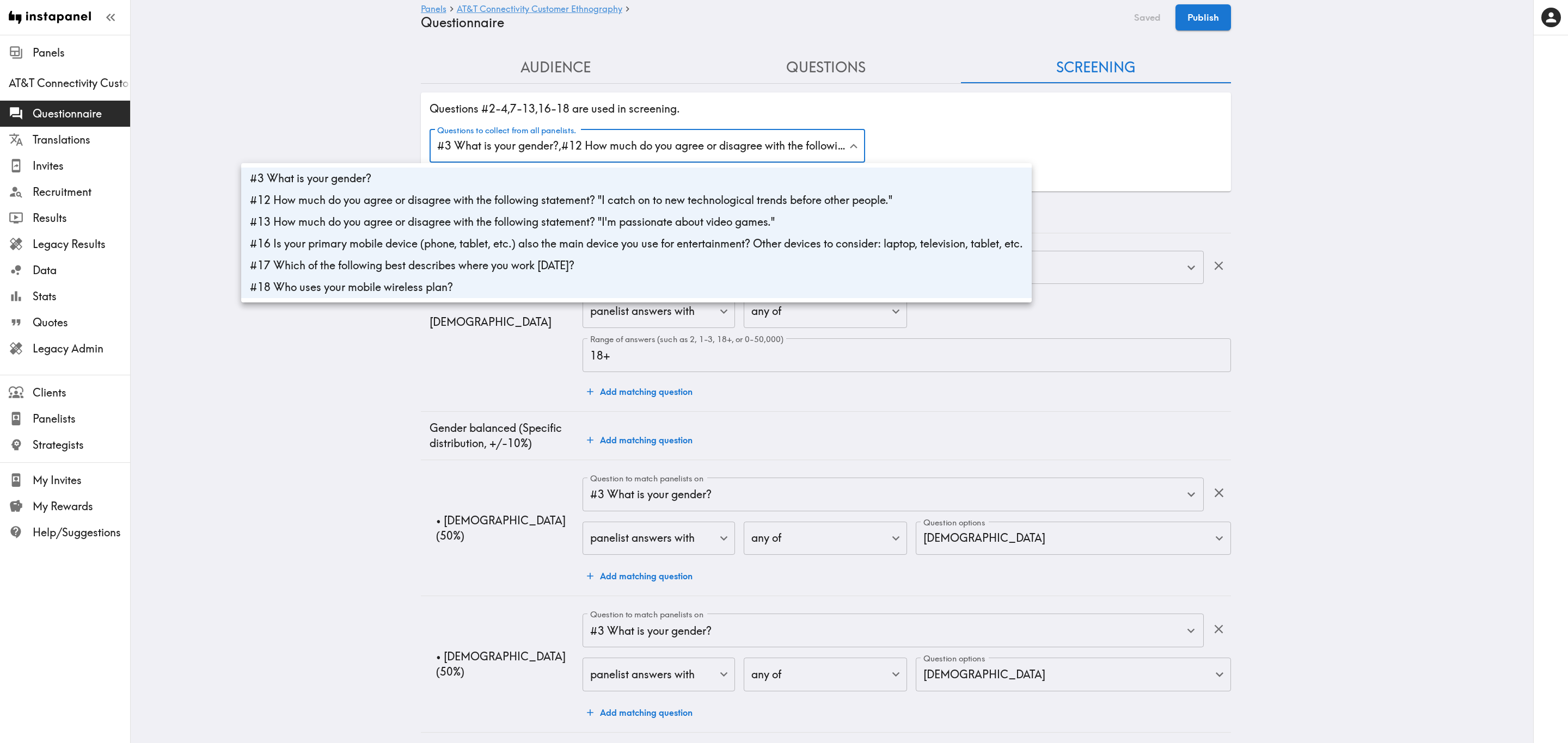
click at [353, 335] on div at bounding box center [784, 371] width 1568 height 743
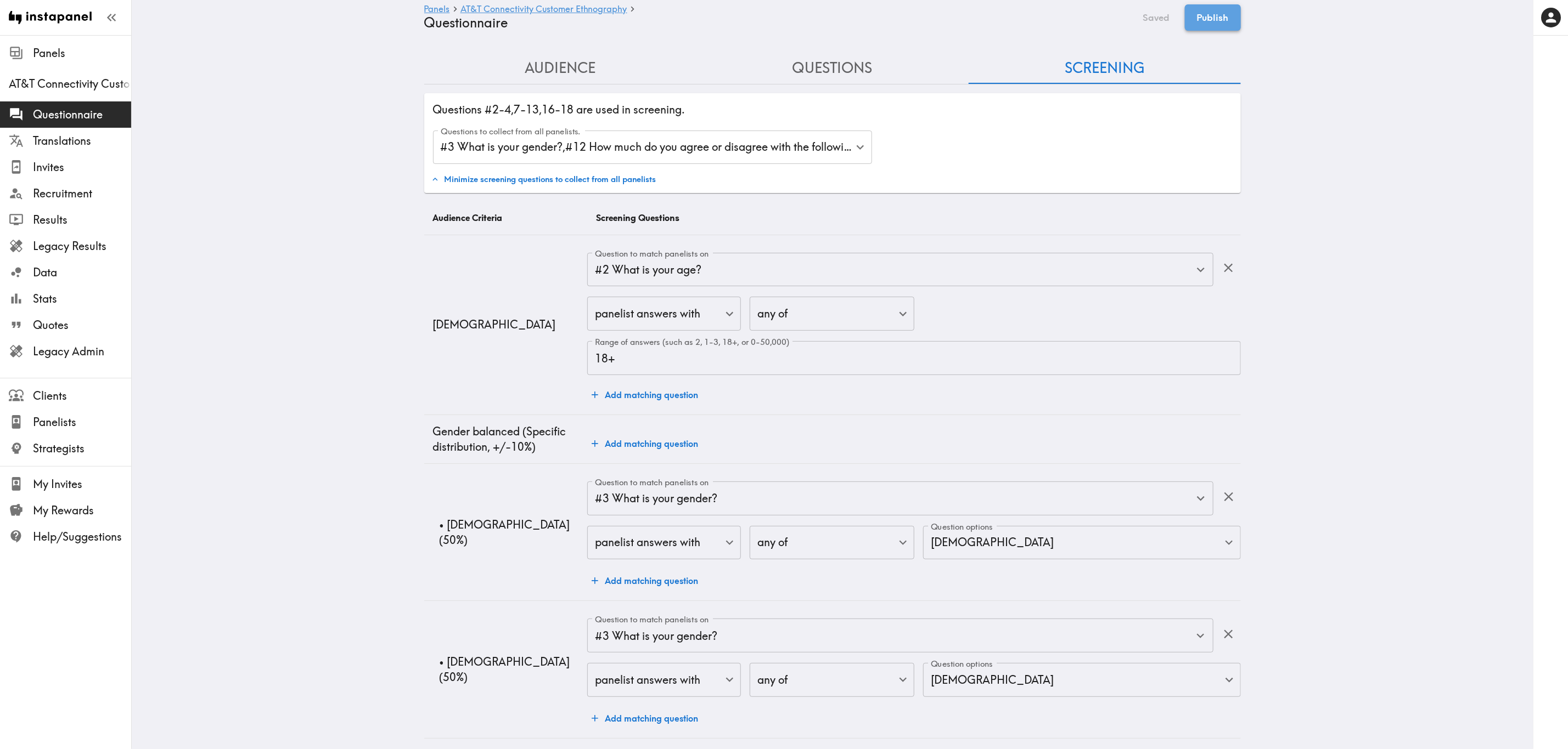
click at [948, 14] on button "Publish" at bounding box center [1213, 18] width 56 height 27
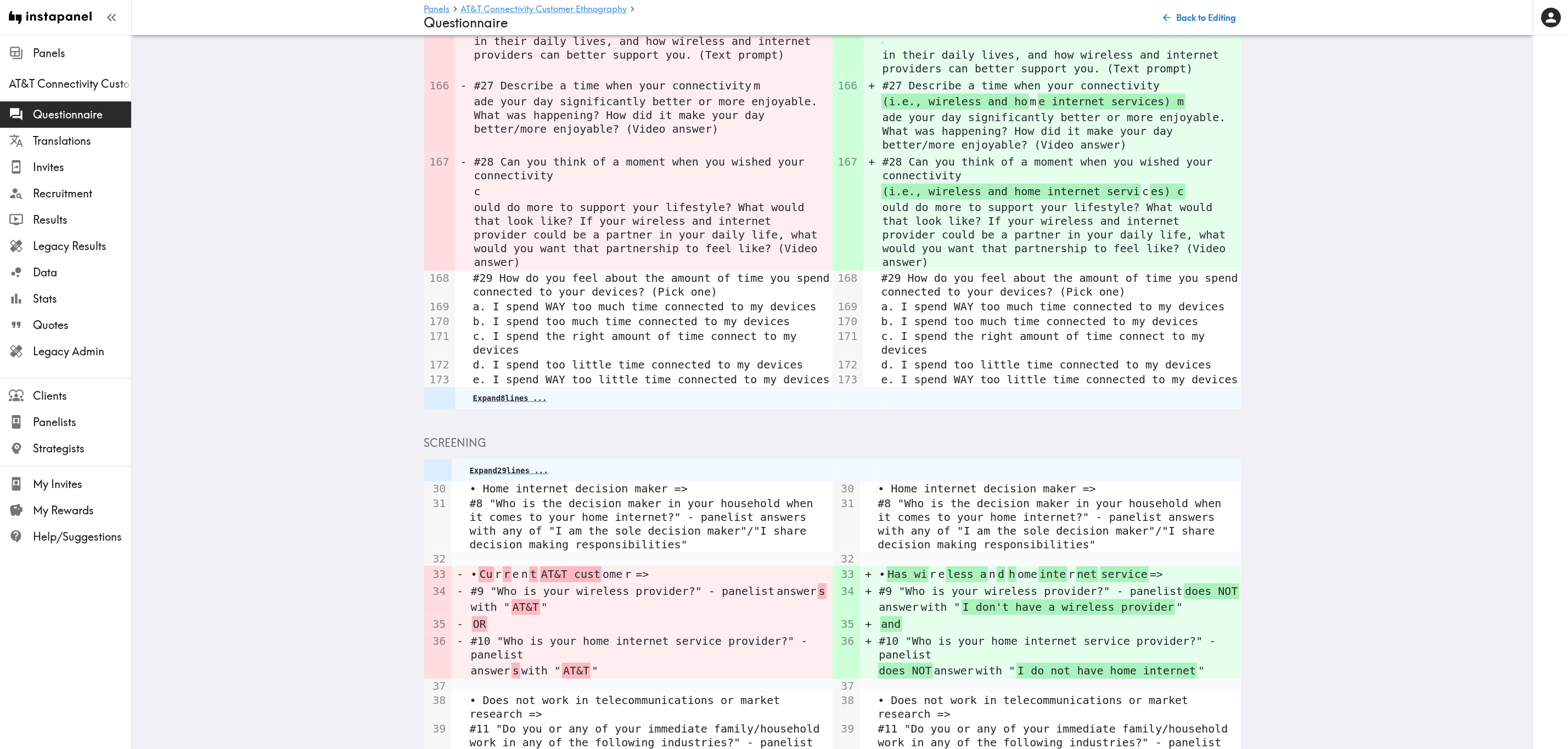
scroll to position [728, 0]
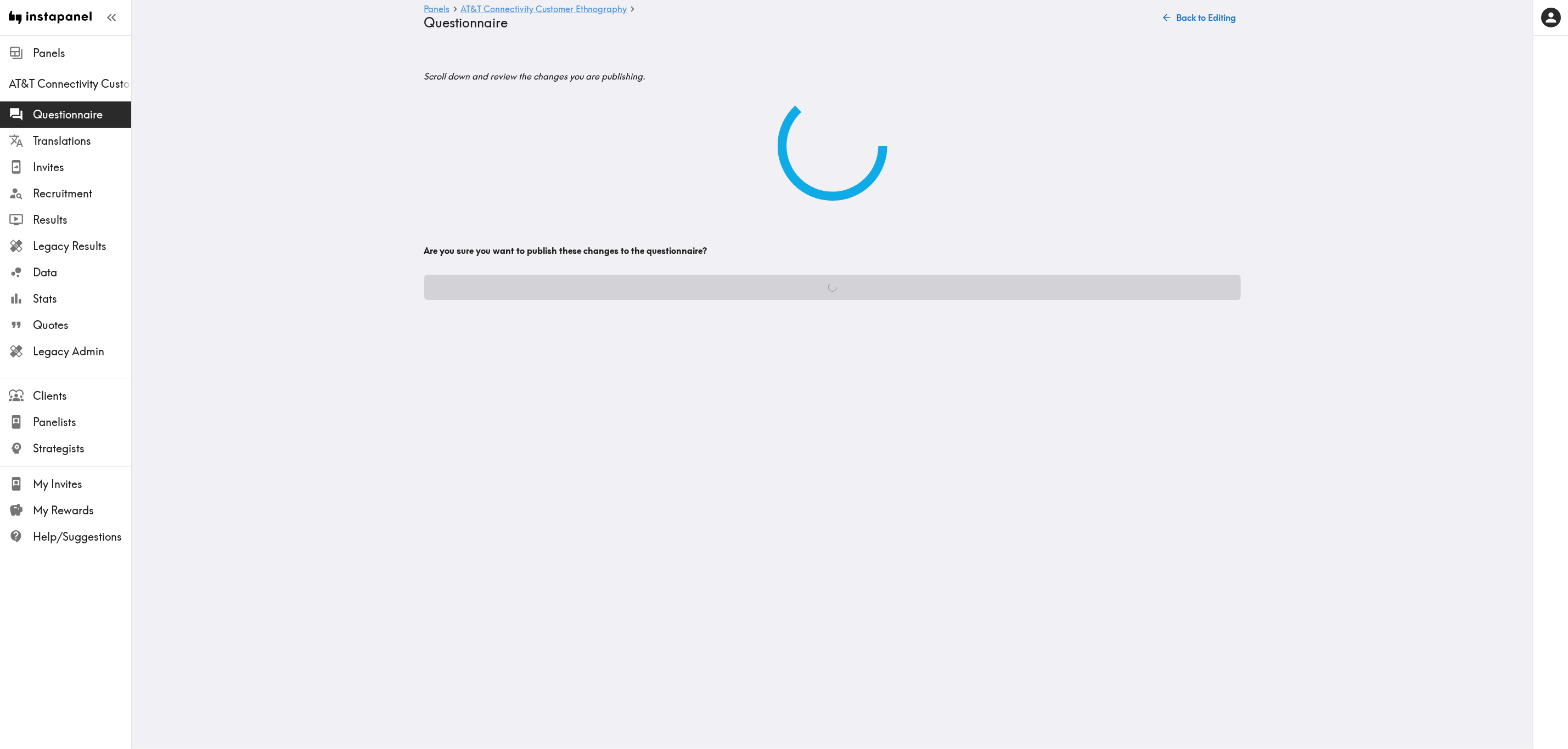
scroll to position [0, 0]
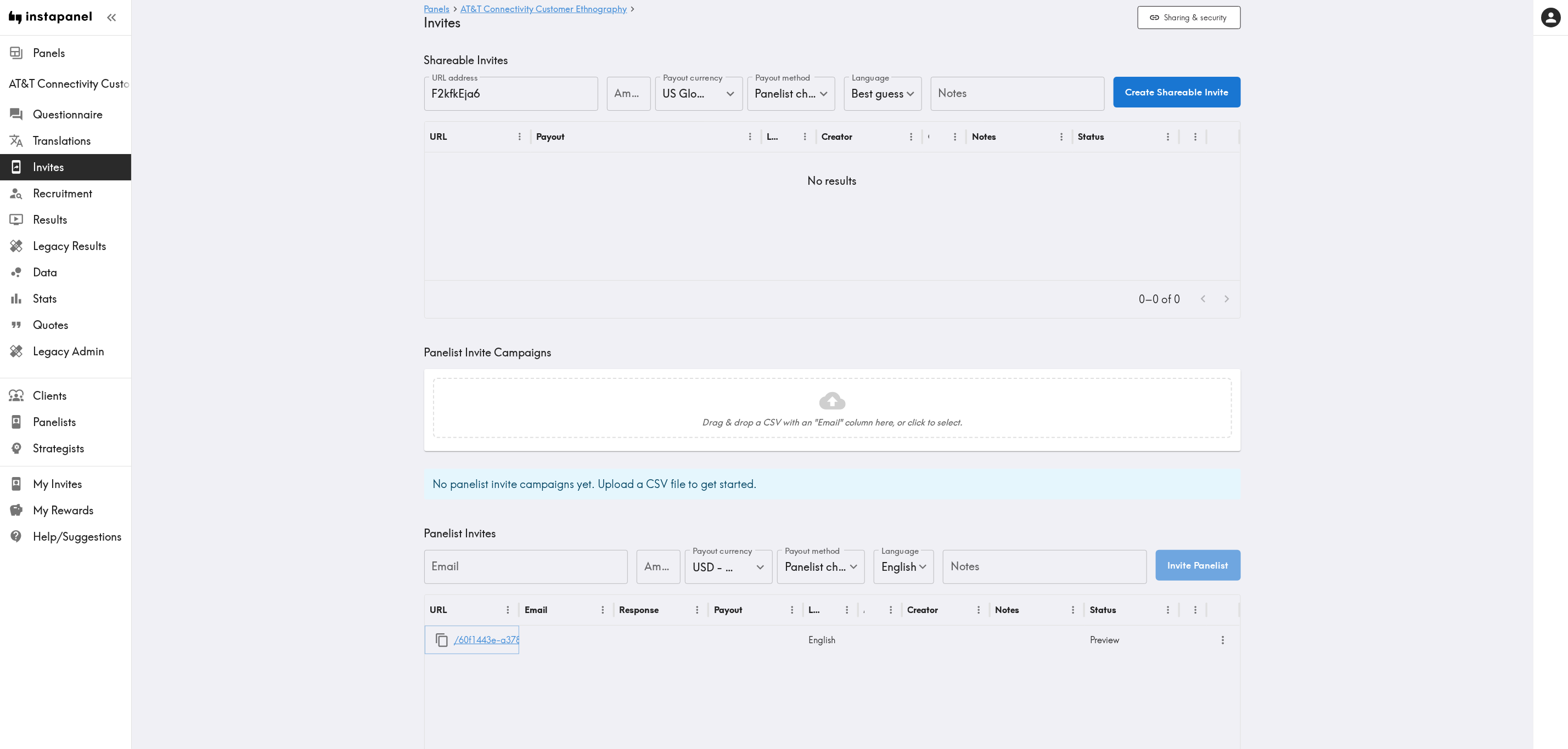
click at [488, 452] on link "/60f1443e-a378-43bd-84e9-a510d3195881" at bounding box center [544, 640] width 181 height 28
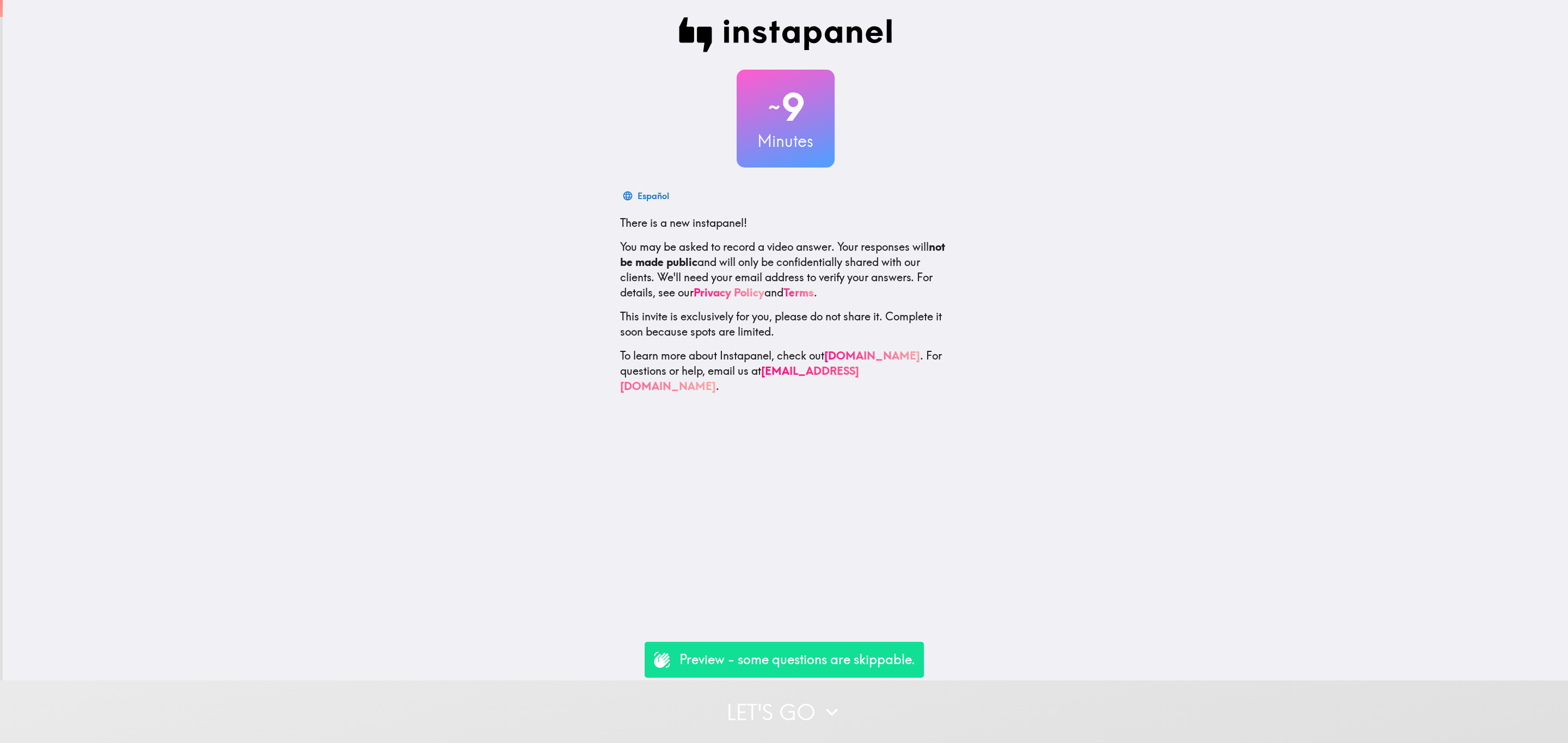
click at [865, 717] on button "Let's go" at bounding box center [784, 711] width 1568 height 63
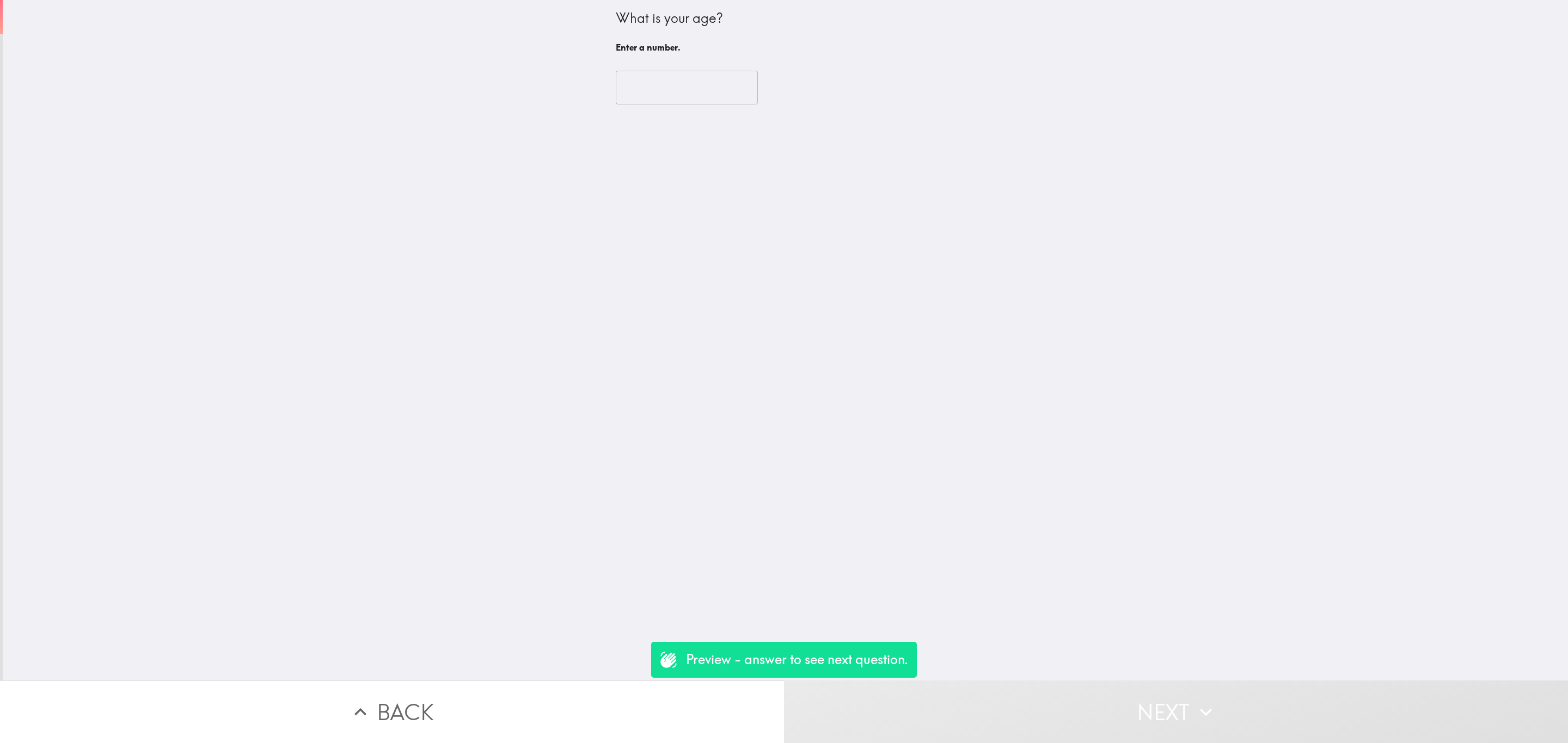
click at [680, 86] on input "number" at bounding box center [687, 87] width 142 height 34
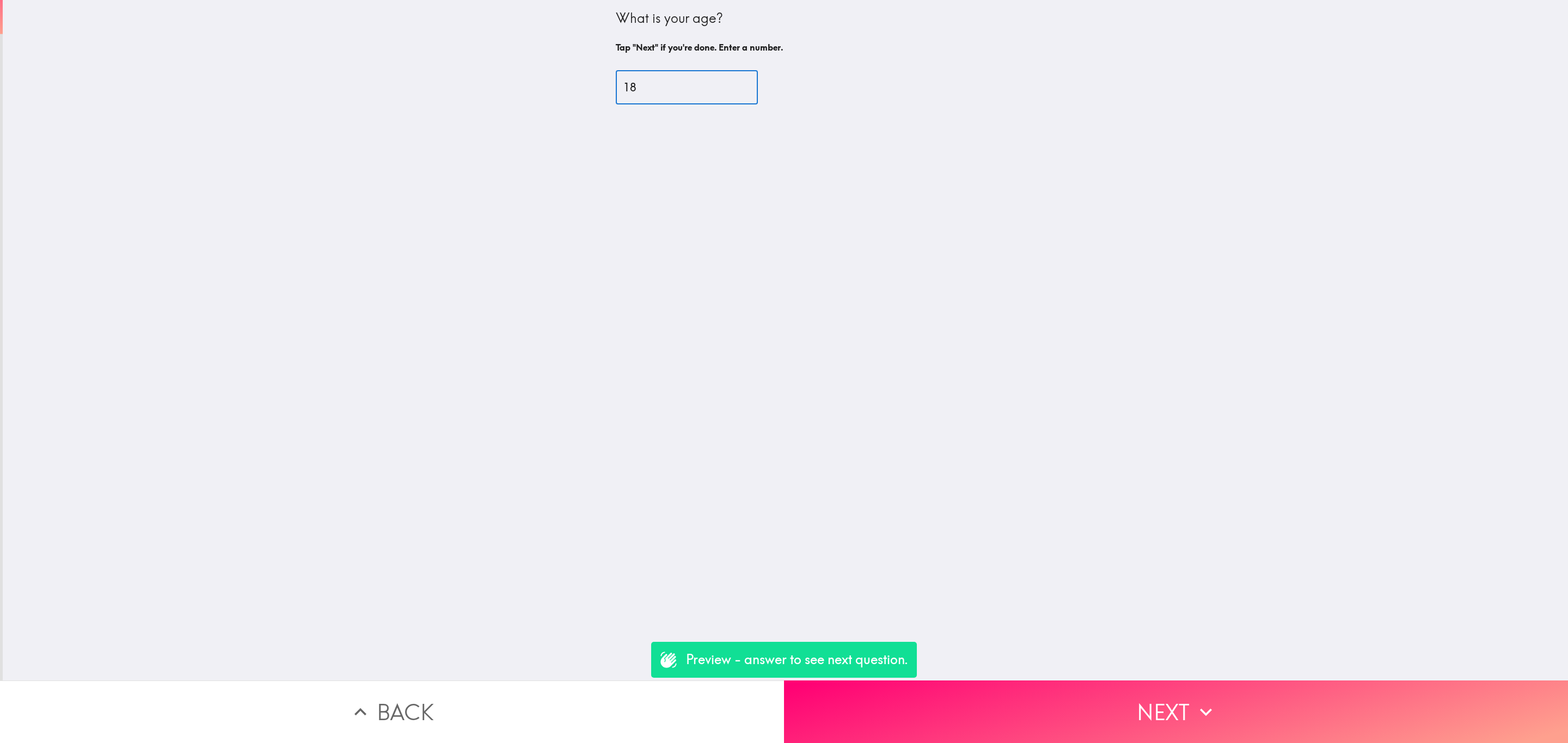
type input "18"
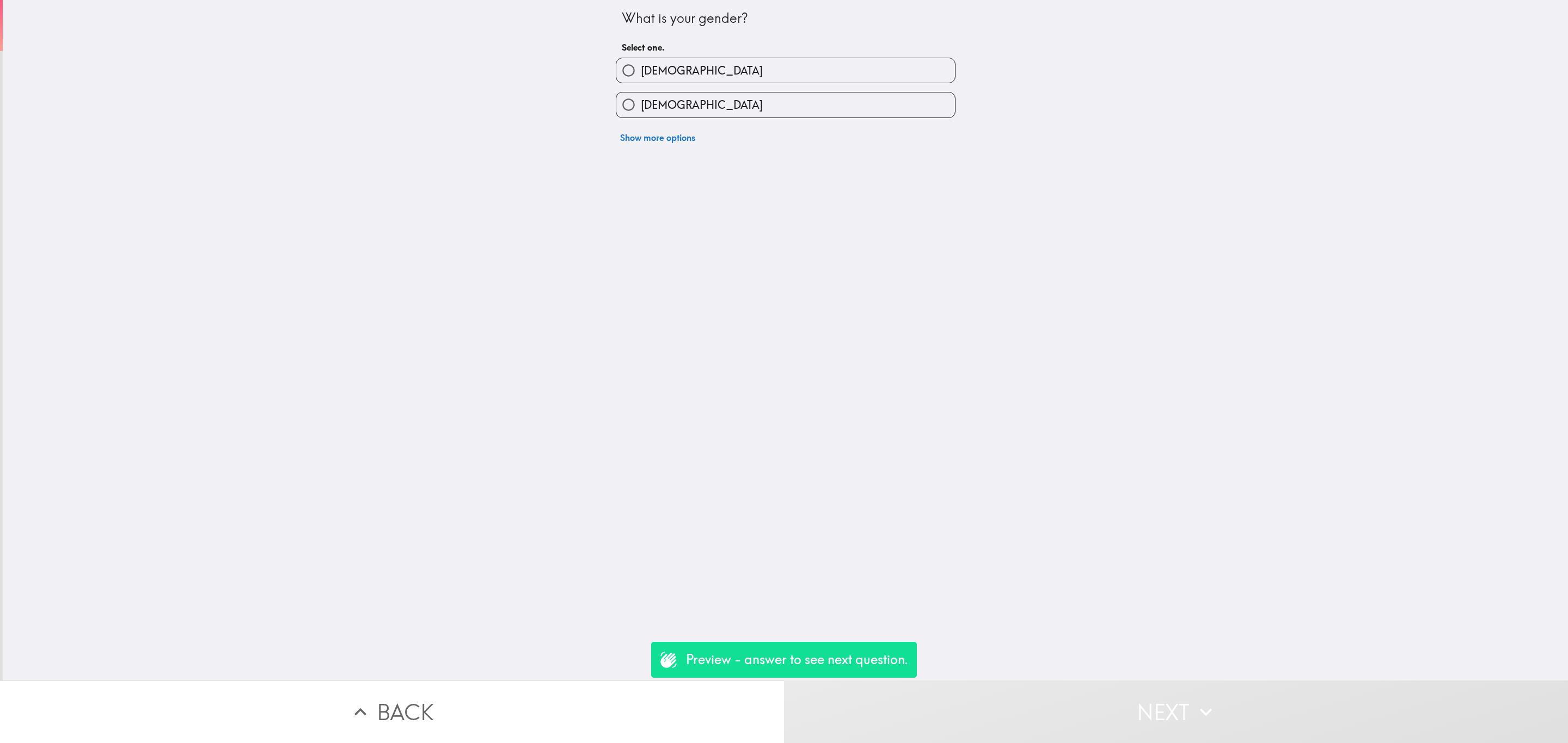
click at [616, 75] on input "[DEMOGRAPHIC_DATA]" at bounding box center [628, 70] width 24 height 24
radio input "true"
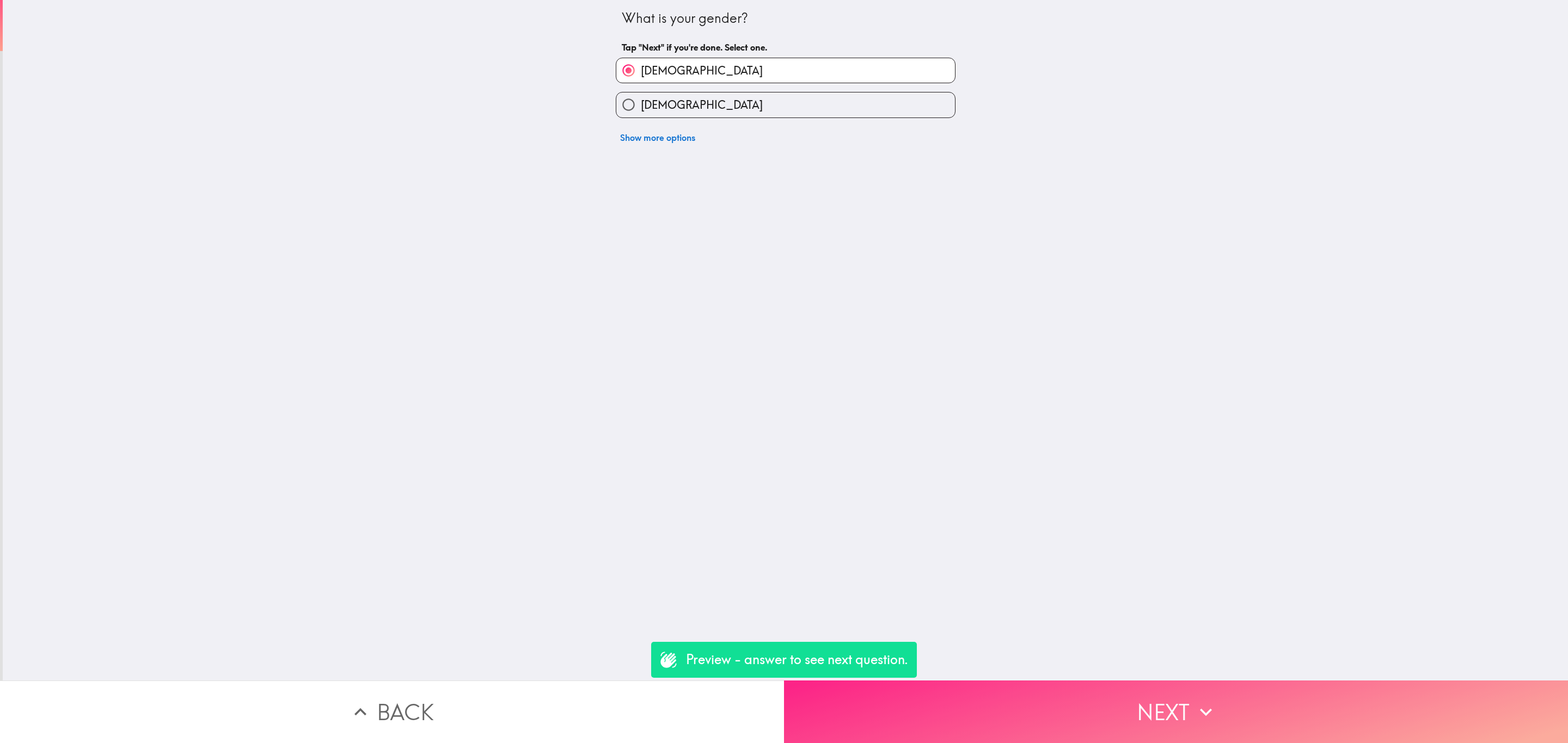
click at [1037, 680] on button "Next" at bounding box center [1176, 711] width 784 height 63
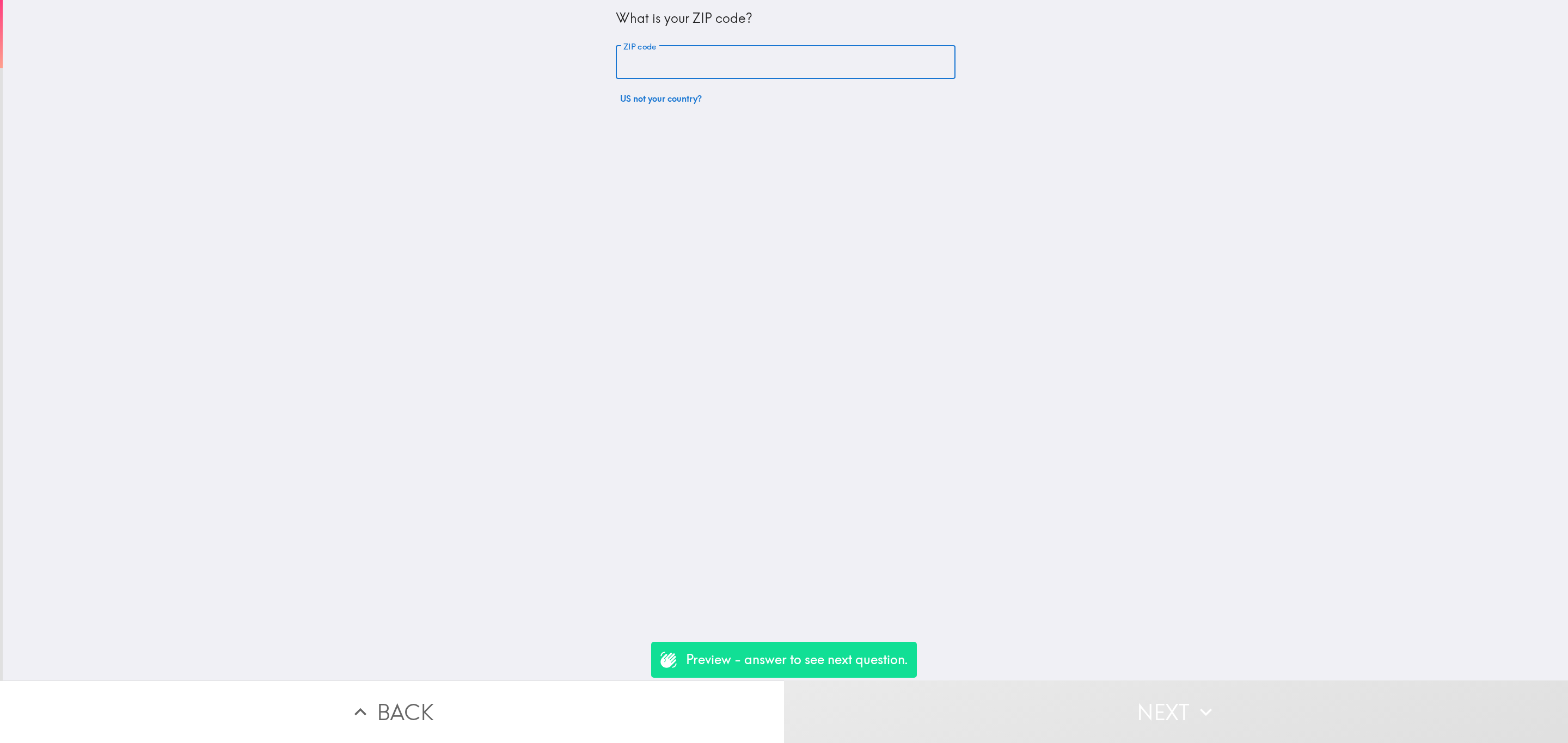
click at [791, 55] on input "ZIP code" at bounding box center [786, 62] width 340 height 34
type input "29710"
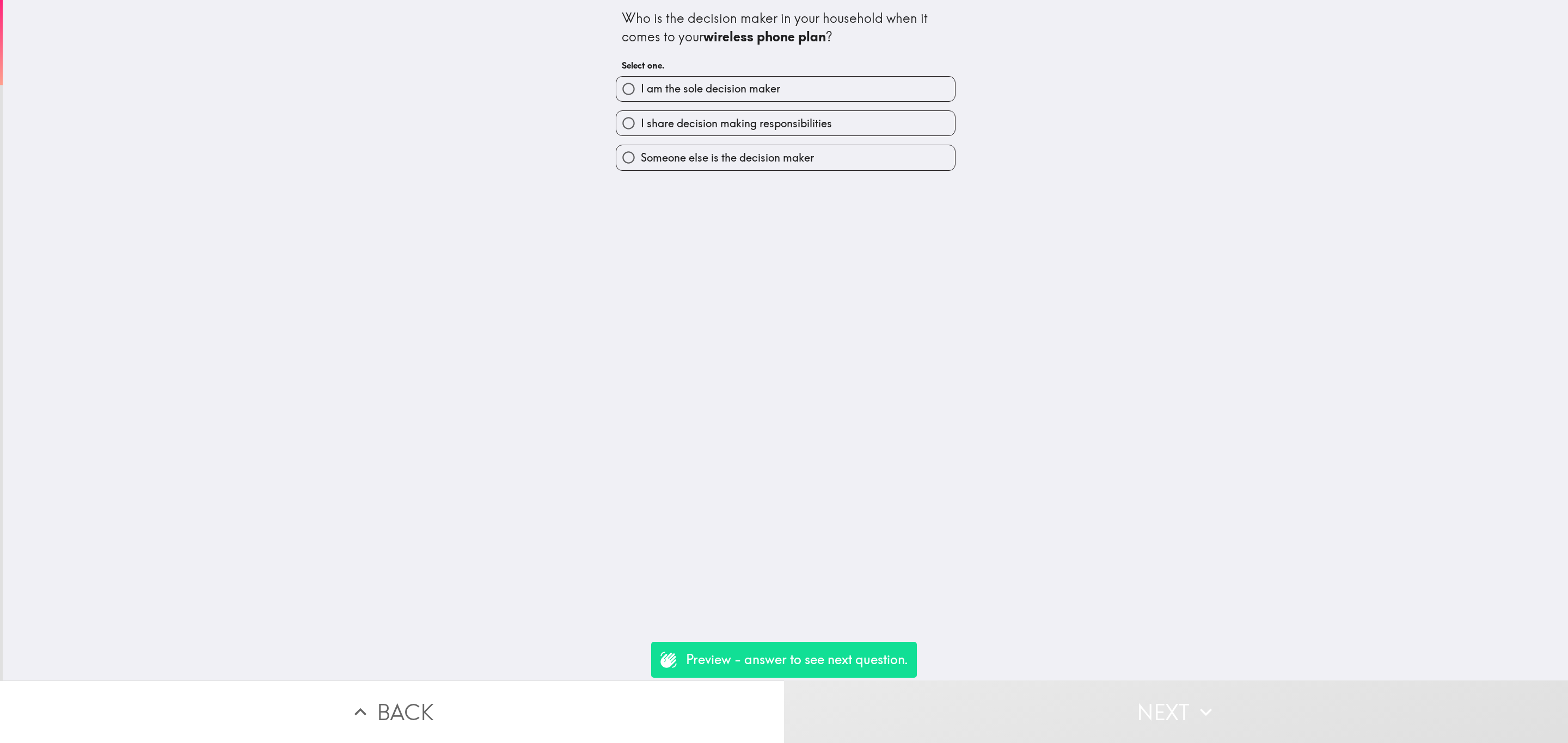
click at [791, 87] on label "I am the sole decision maker" at bounding box center [786, 89] width 338 height 24
click at [641, 87] on input "I am the sole decision maker" at bounding box center [628, 89] width 24 height 24
radio input "true"
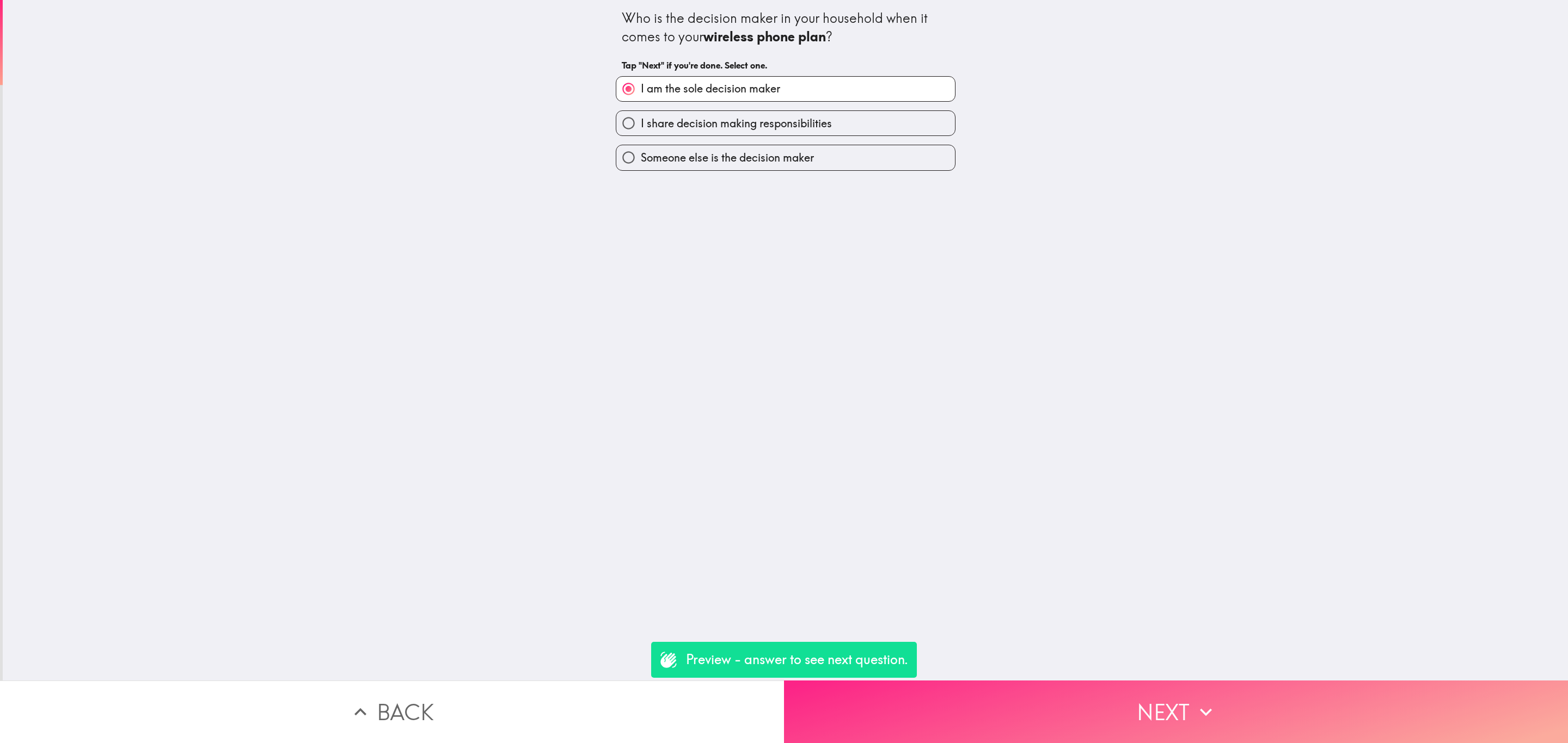
click at [1106, 714] on button "Next" at bounding box center [1176, 711] width 784 height 63
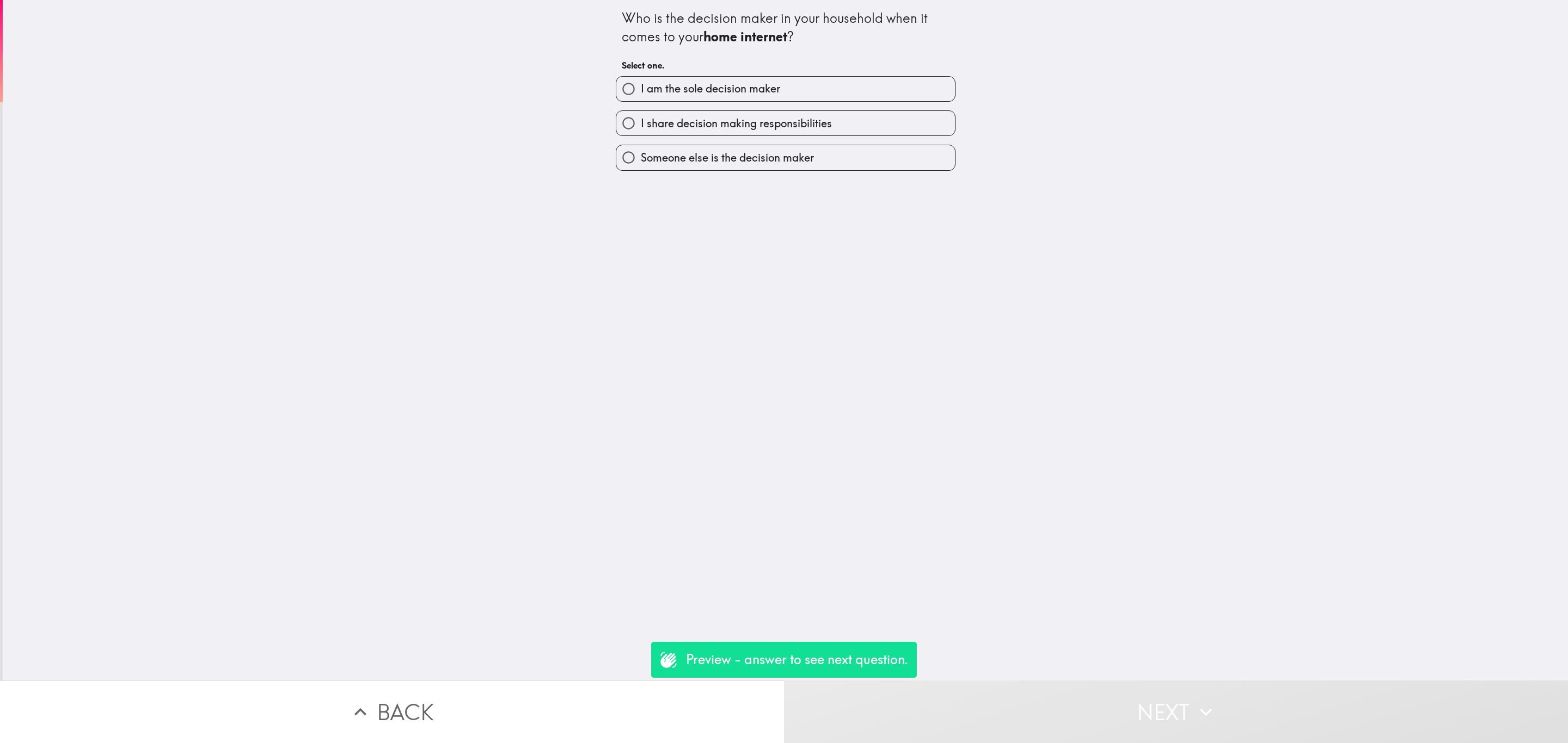
click at [745, 83] on span "I am the sole decision maker" at bounding box center [711, 88] width 140 height 15
click at [641, 83] on input "I am the sole decision maker" at bounding box center [628, 89] width 24 height 24
radio input "true"
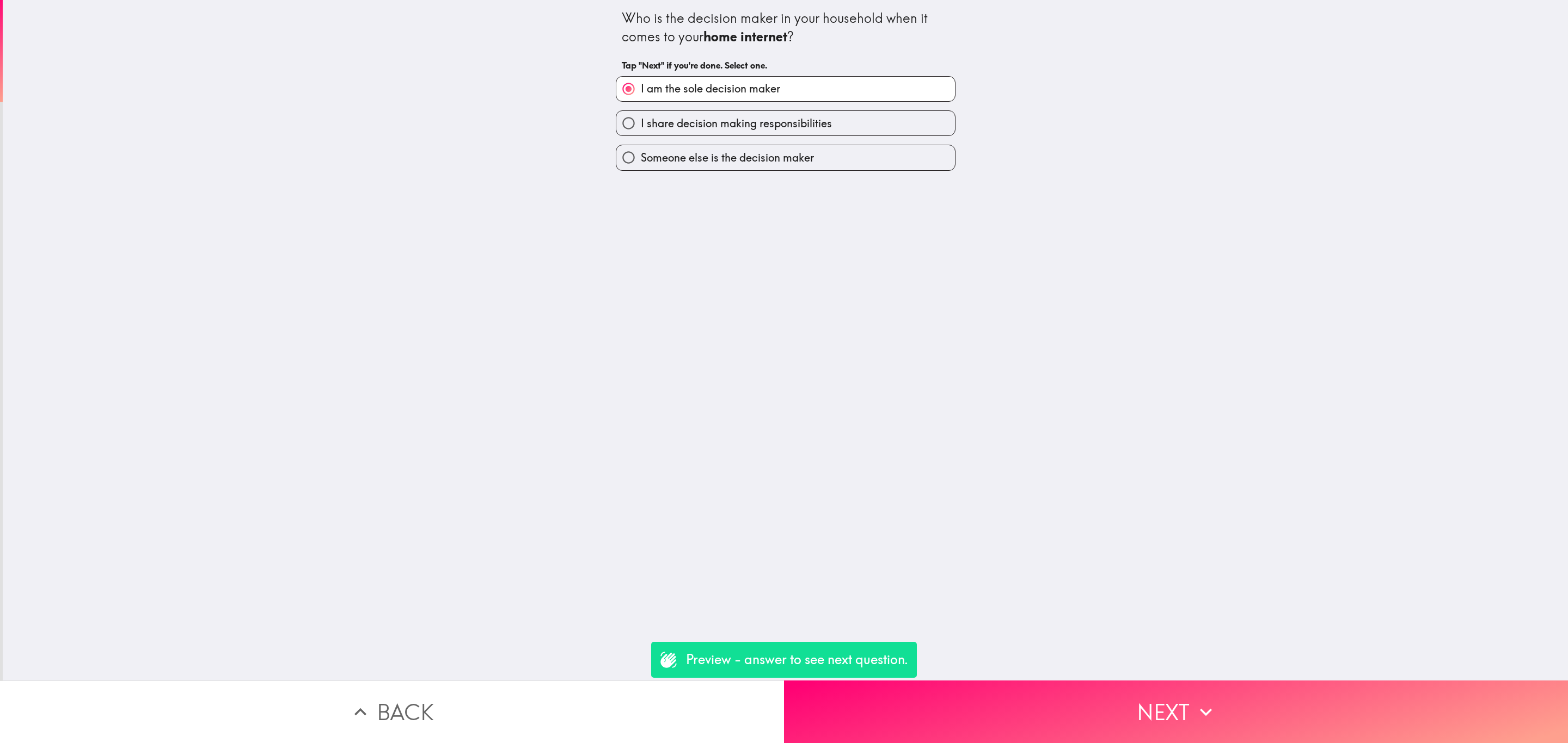
click at [1085, 727] on button "Next" at bounding box center [1176, 711] width 784 height 63
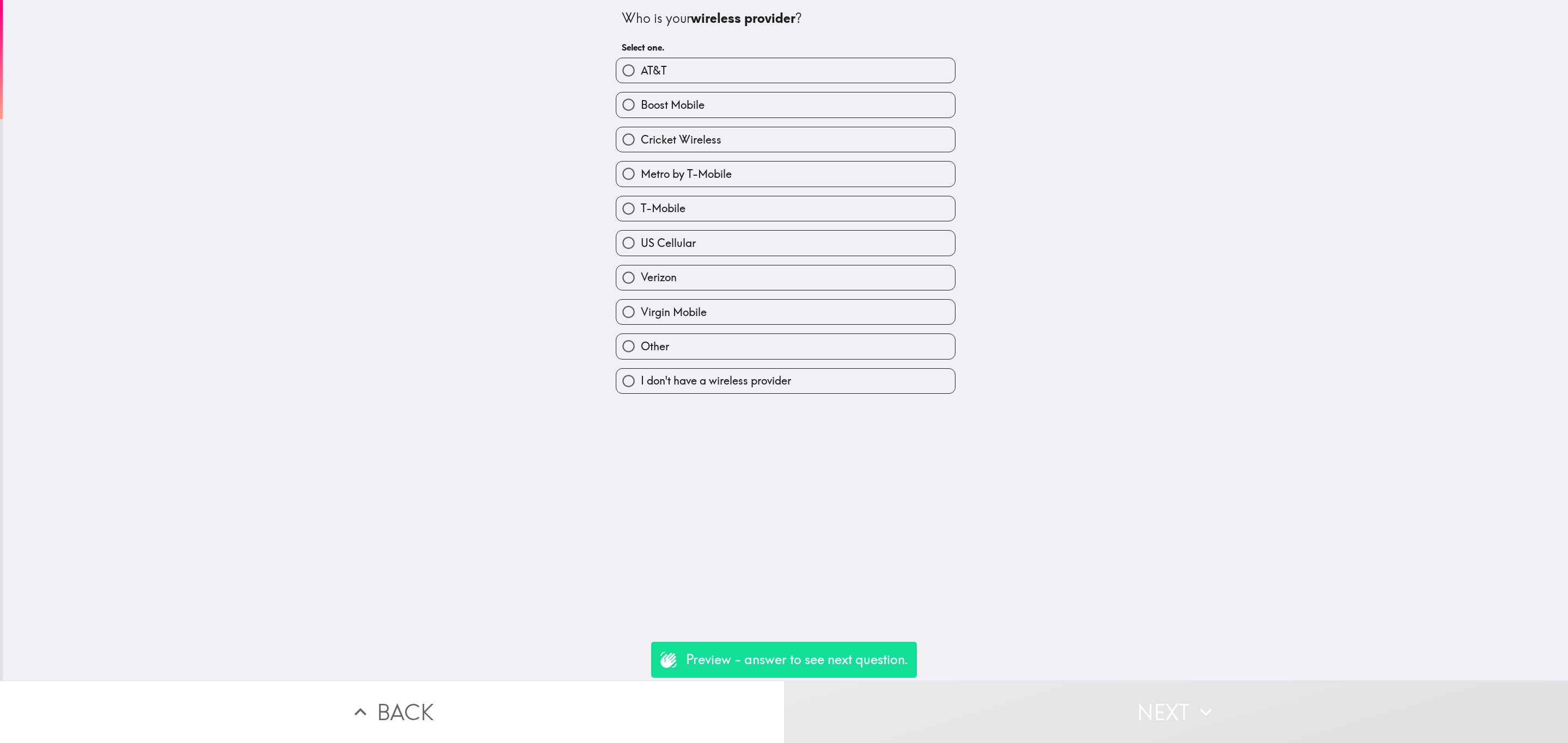
click at [749, 97] on label "Boost Mobile" at bounding box center [786, 105] width 338 height 24
click at [641, 97] on input "Boost Mobile" at bounding box center [628, 105] width 24 height 24
radio input "true"
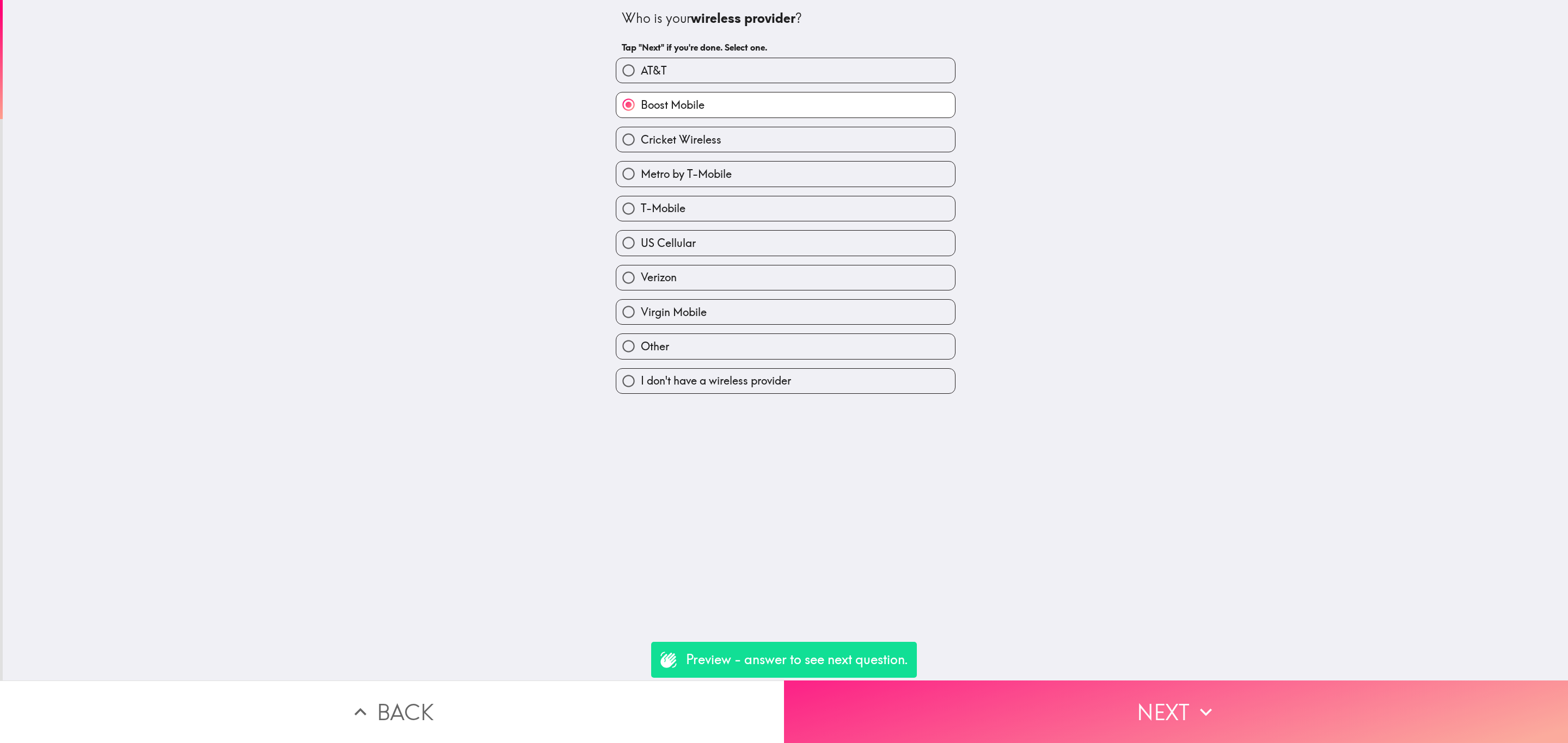
click at [1071, 702] on button "Next" at bounding box center [1176, 711] width 784 height 63
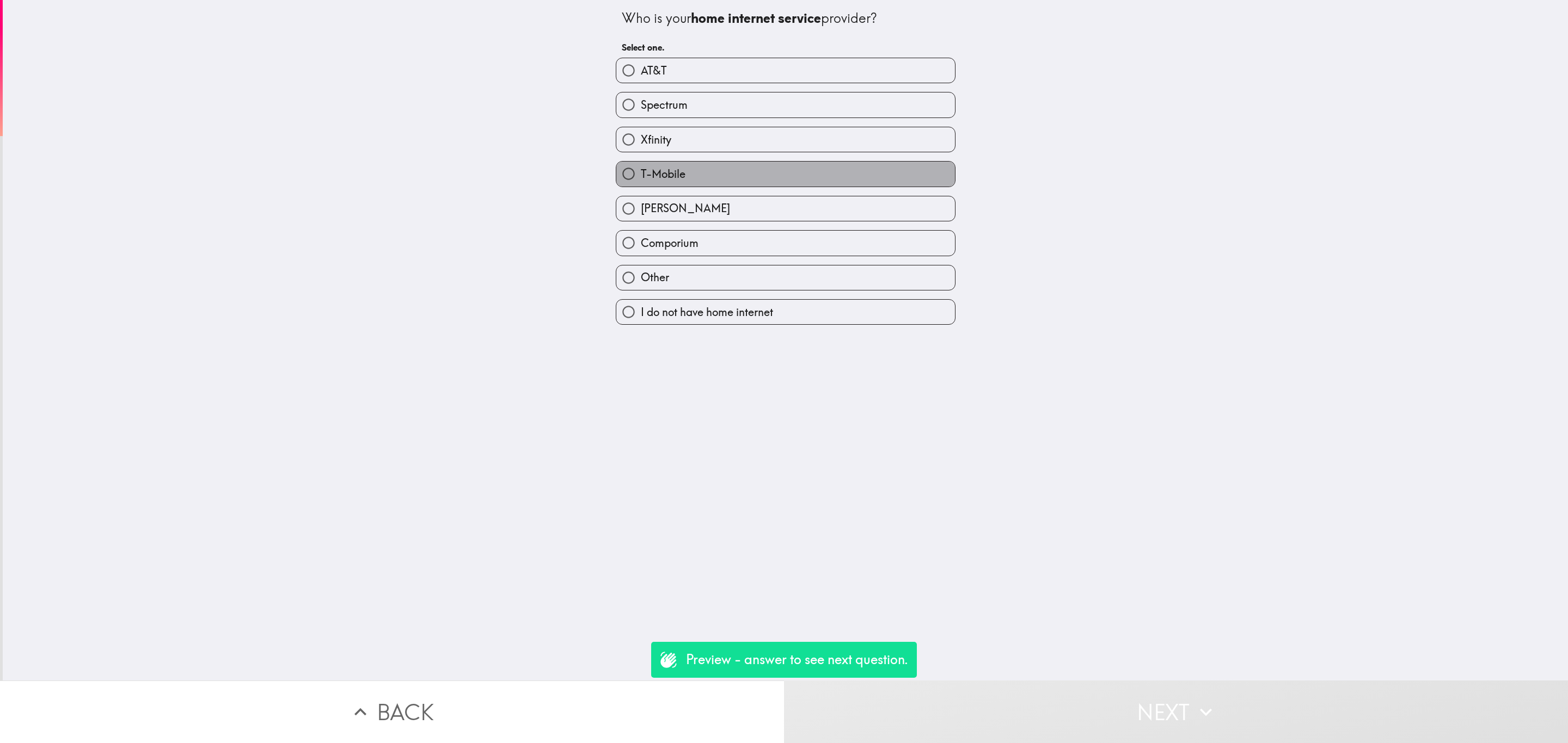
click at [800, 168] on label "T-Mobile" at bounding box center [786, 174] width 338 height 24
click at [641, 168] on input "T-Mobile" at bounding box center [628, 174] width 24 height 24
radio input "true"
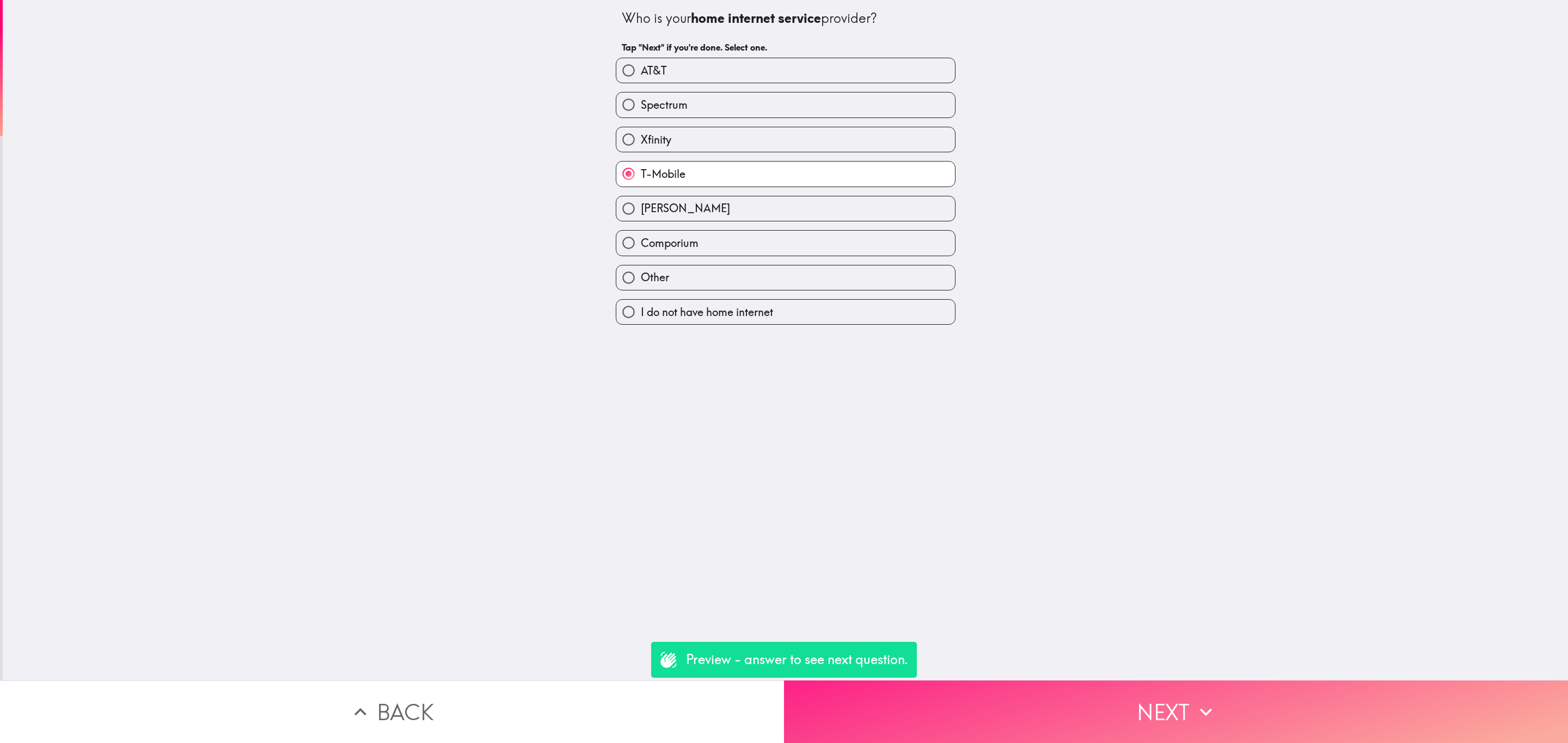
click at [1050, 707] on button "Next" at bounding box center [1176, 711] width 784 height 63
